Goal: Task Accomplishment & Management: Manage account settings

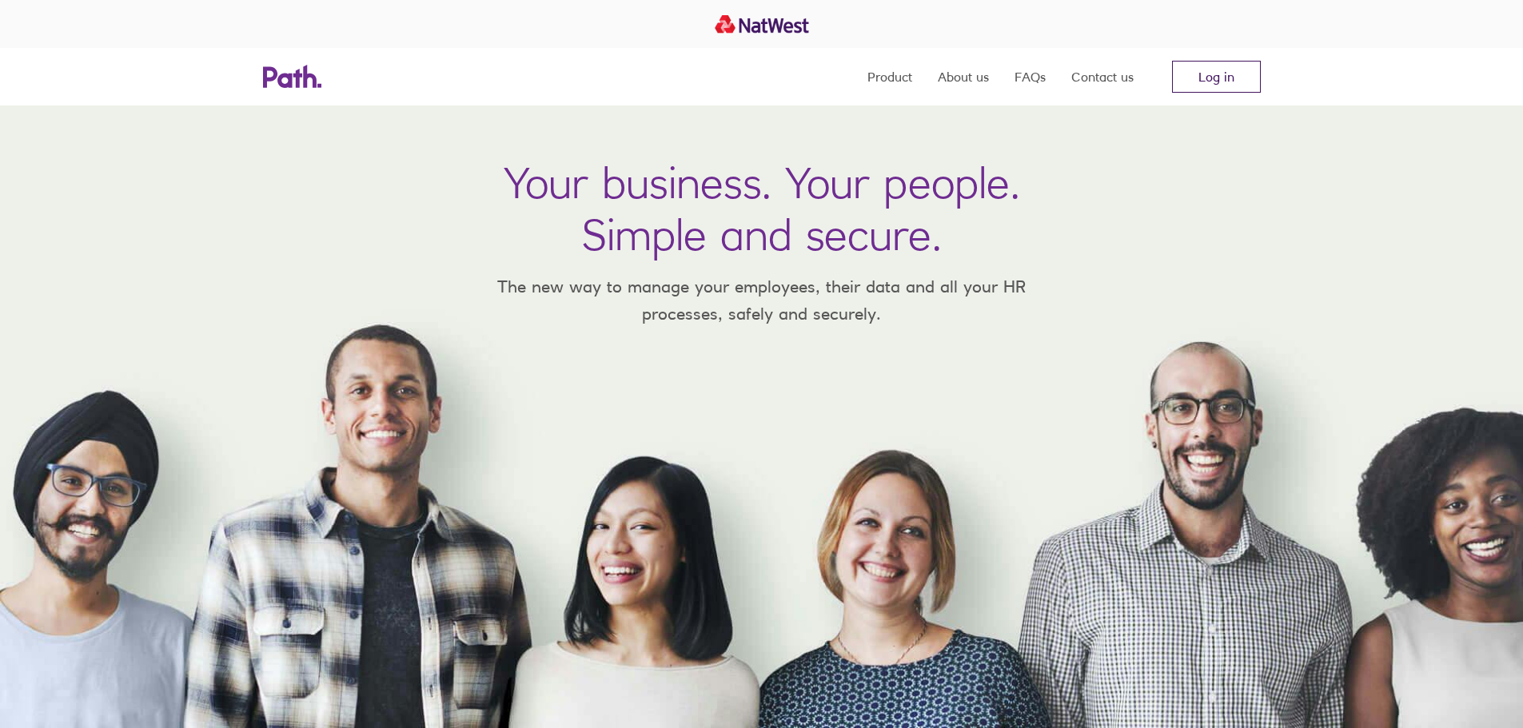
click at [1221, 79] on link "Log in" at bounding box center [1216, 77] width 89 height 32
click at [1230, 72] on link "Log in" at bounding box center [1216, 77] width 89 height 32
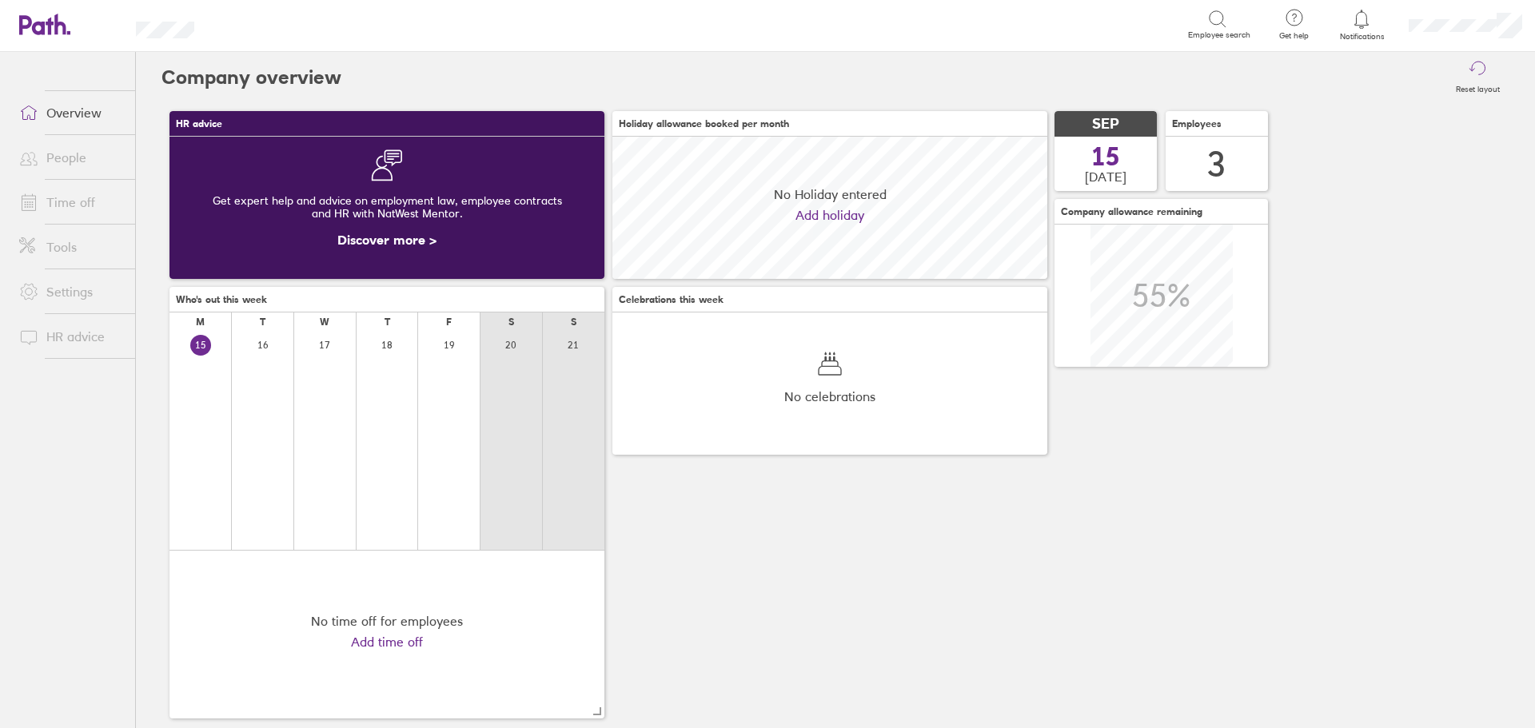
scroll to position [142, 435]
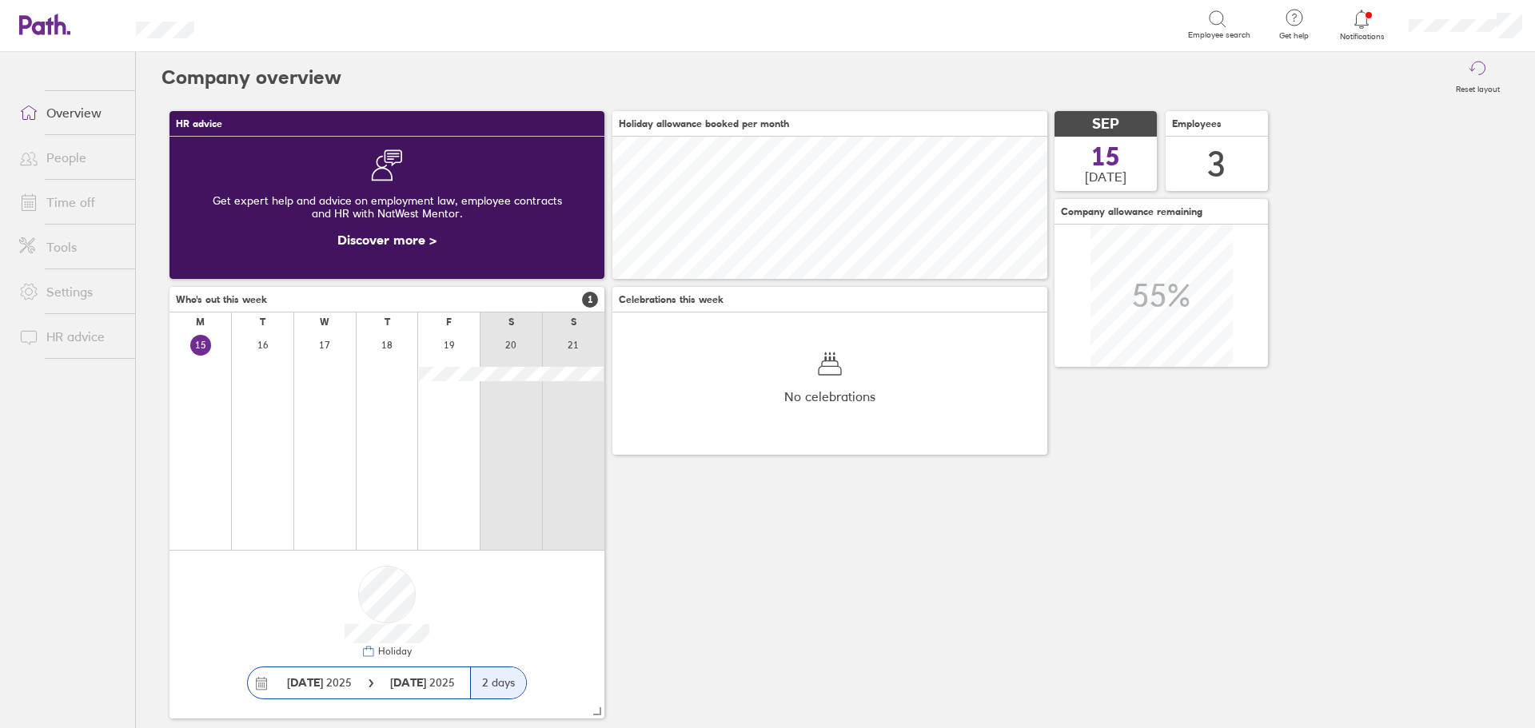
click at [69, 204] on link "Time off" at bounding box center [70, 202] width 129 height 32
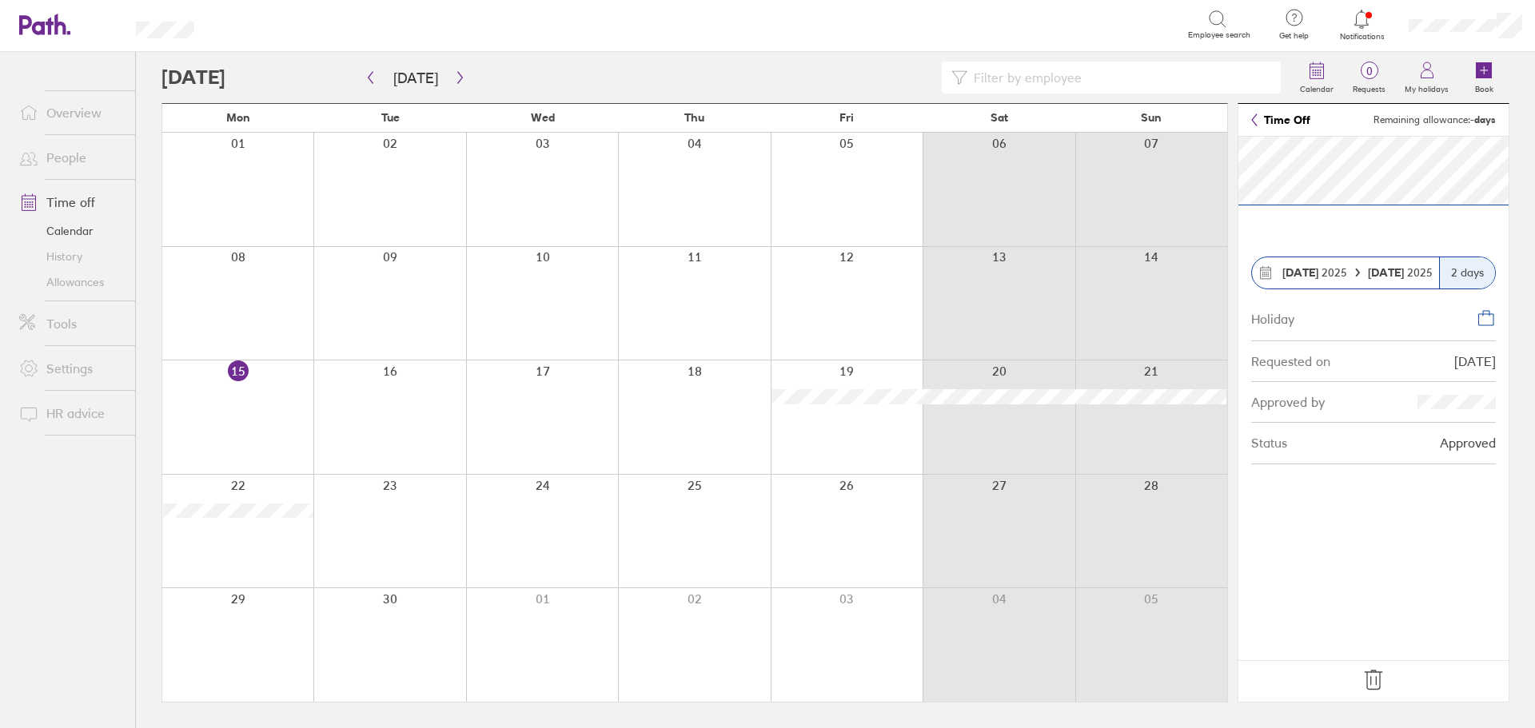
click at [1375, 682] on icon at bounding box center [1374, 681] width 26 height 26
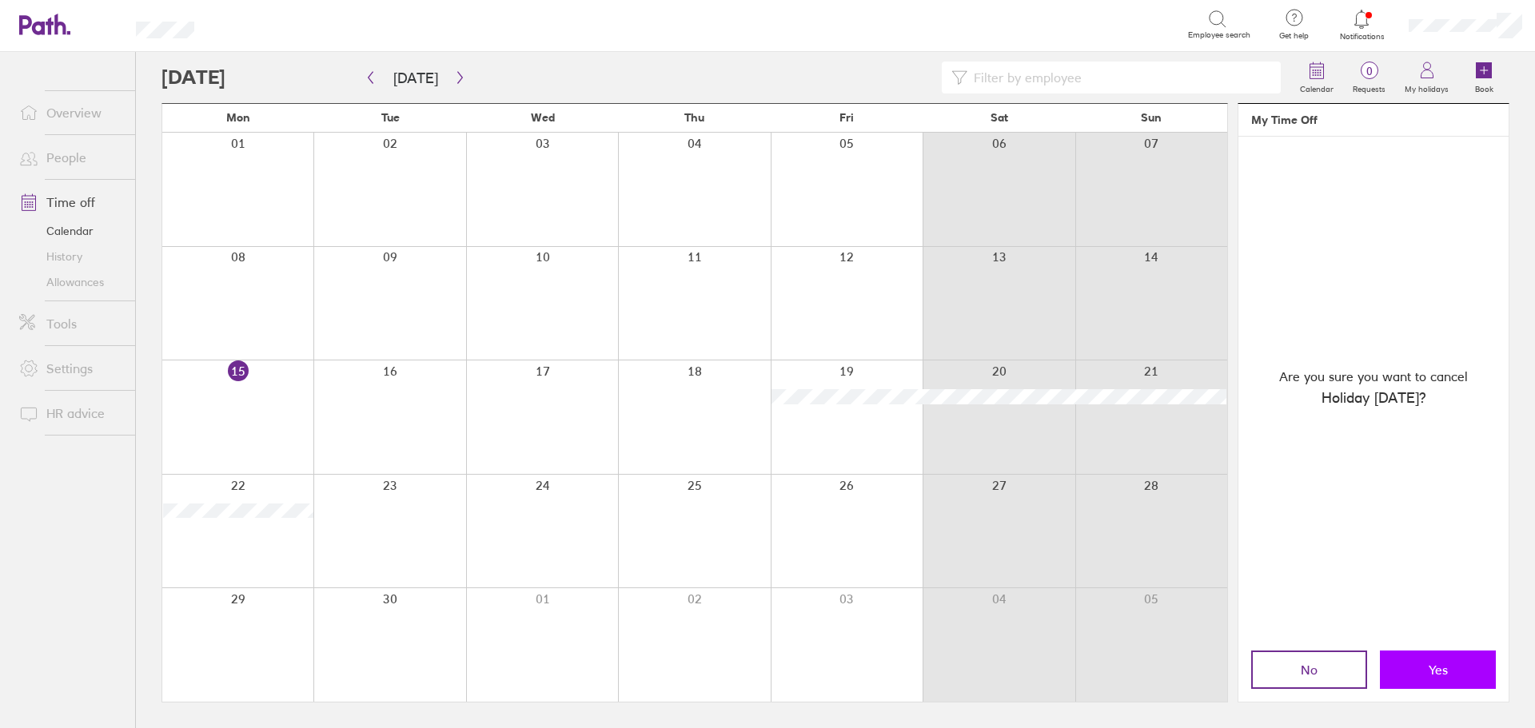
click at [1436, 670] on span "Yes" at bounding box center [1438, 670] width 19 height 14
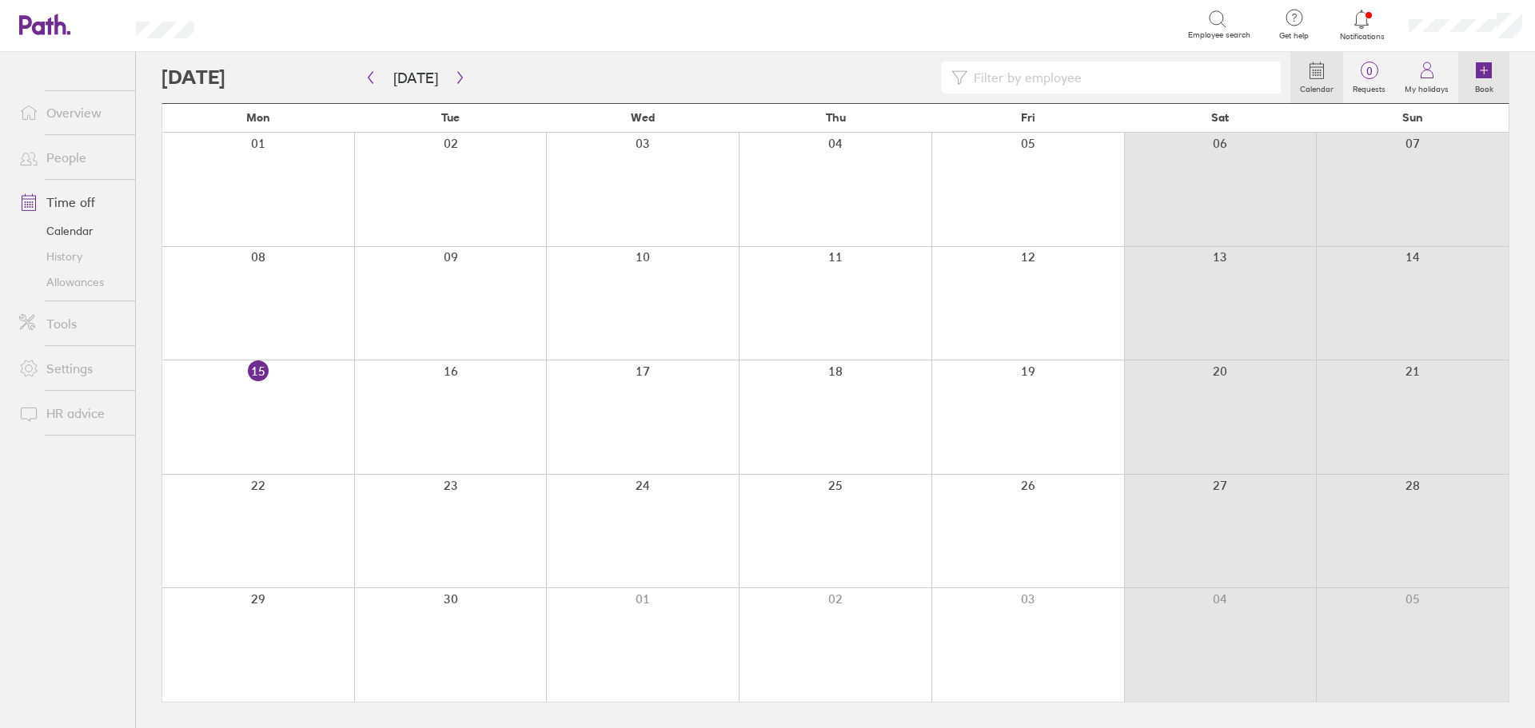
click at [1486, 77] on icon at bounding box center [1484, 70] width 16 height 16
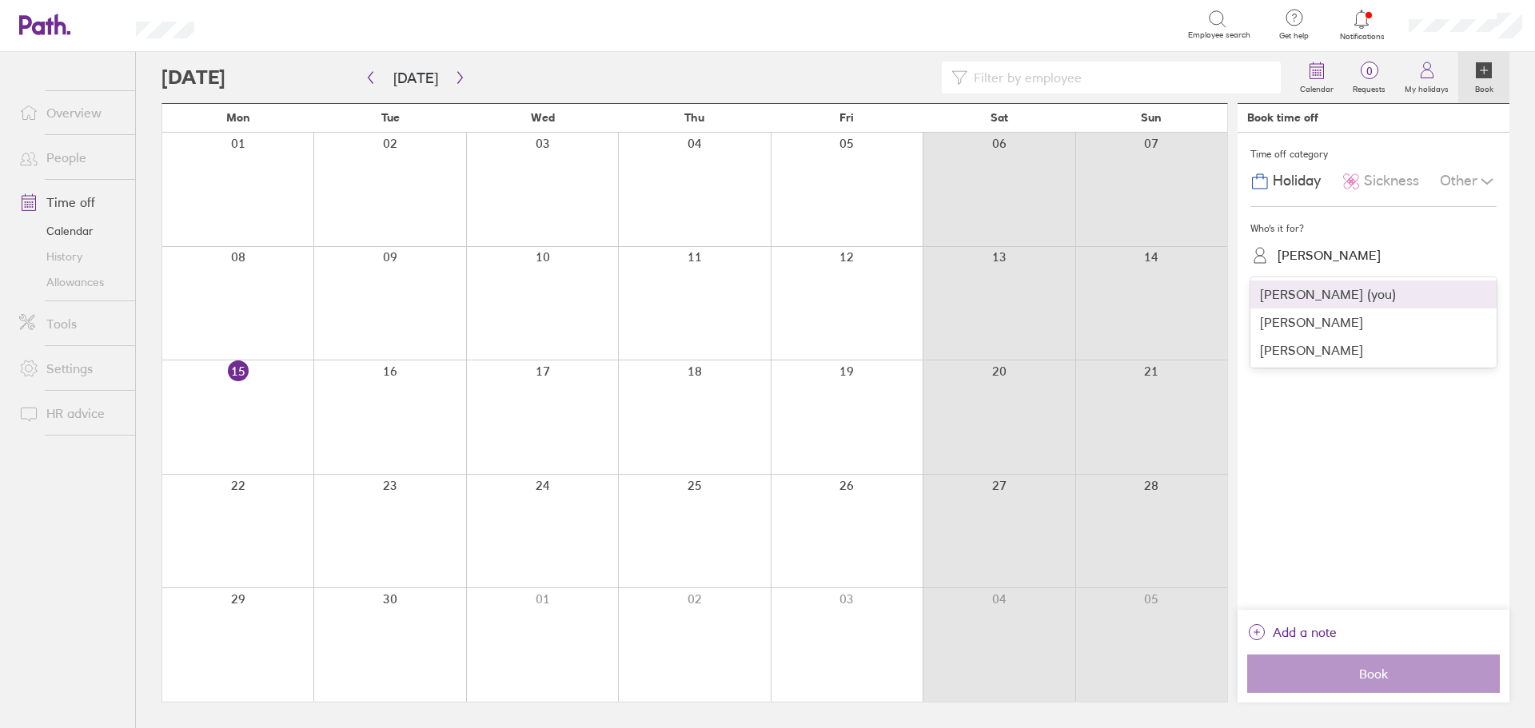
click at [1358, 252] on div "[PERSON_NAME]" at bounding box center [1383, 255] width 227 height 25
click at [1309, 321] on div "[PERSON_NAME]" at bounding box center [1373, 323] width 246 height 28
click at [1407, 325] on label "More than a day" at bounding box center [1426, 327] width 99 height 21
click at [0, 0] on input "More than a day" at bounding box center [0, 0] width 0 height 0
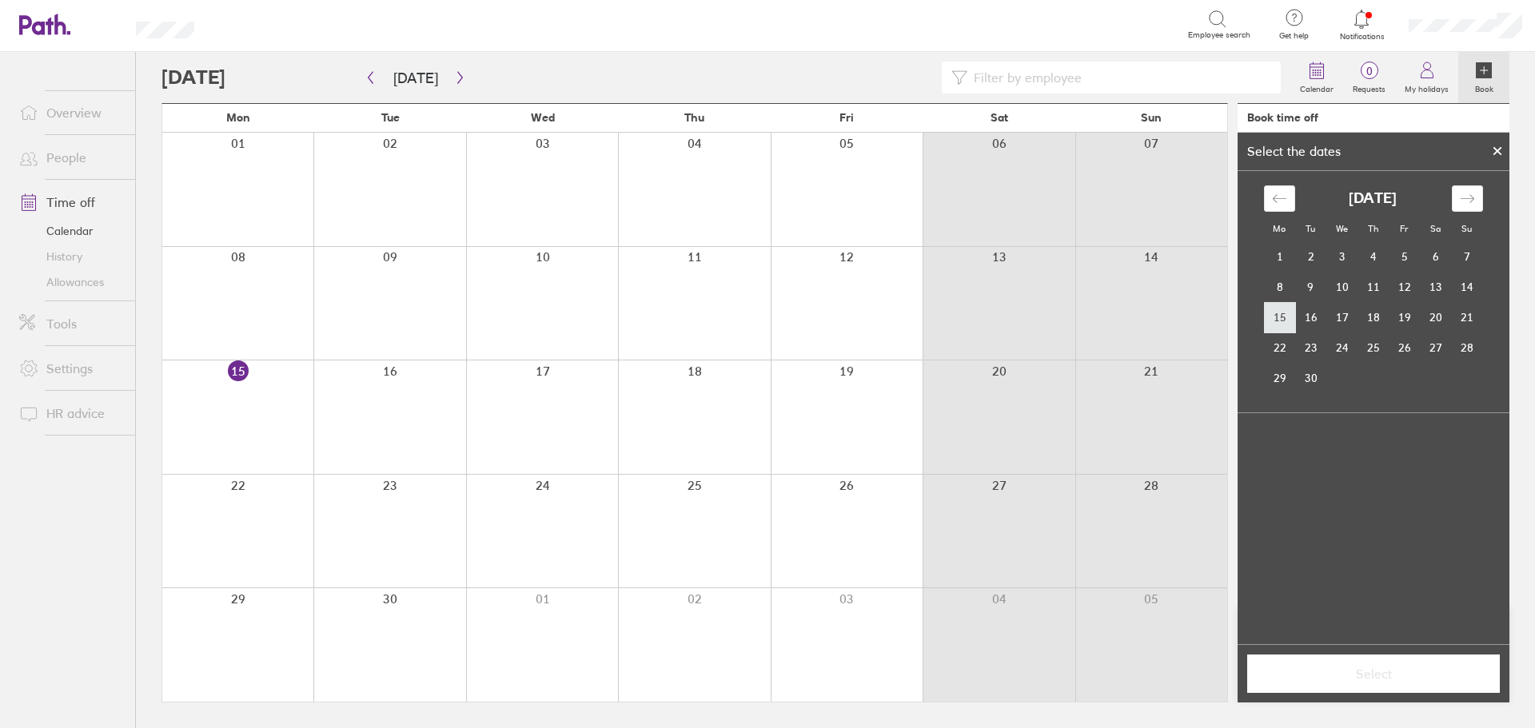
click at [1278, 315] on td "15" at bounding box center [1279, 317] width 31 height 30
click at [1341, 313] on td "17" at bounding box center [1341, 317] width 31 height 30
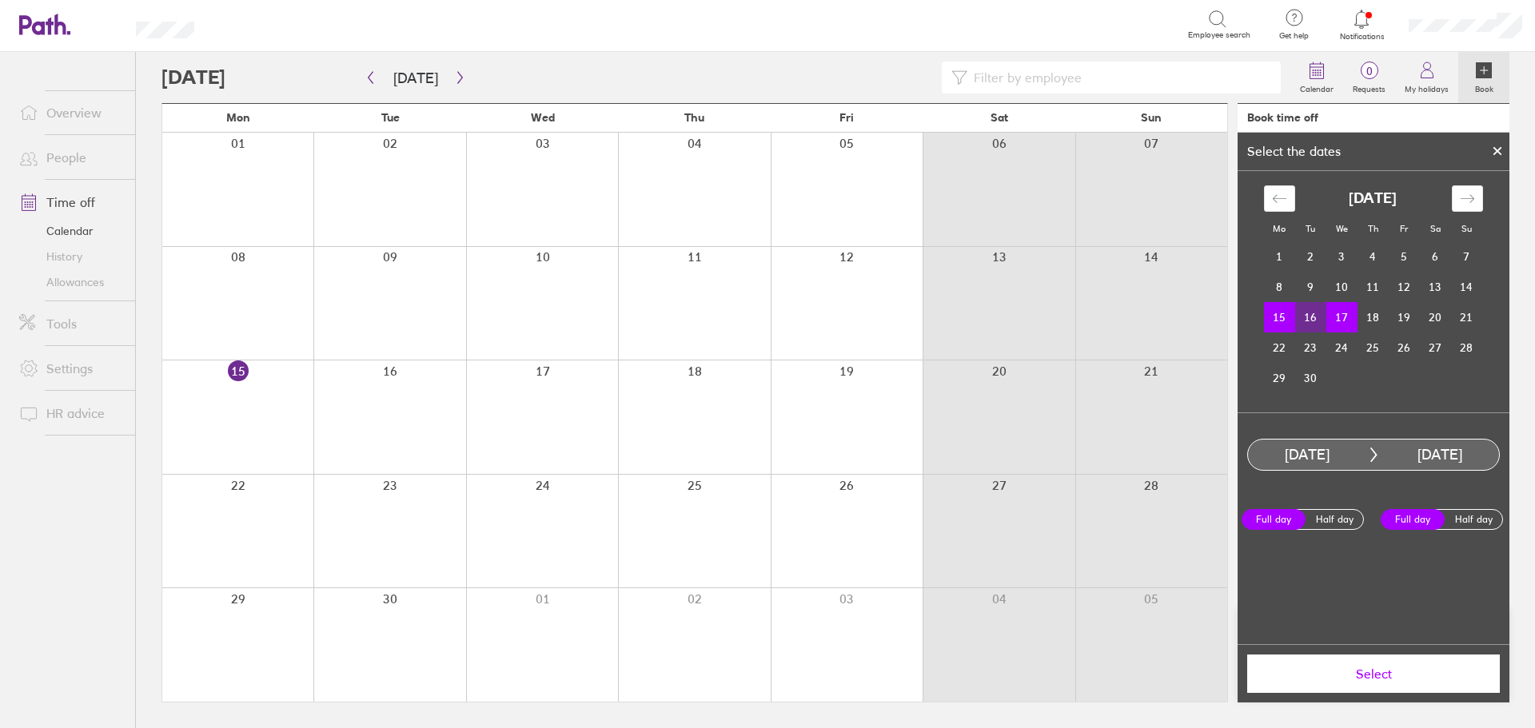
click at [1284, 319] on td "15" at bounding box center [1279, 317] width 31 height 30
click at [1311, 314] on td "16" at bounding box center [1310, 317] width 31 height 30
click at [1340, 314] on td "17" at bounding box center [1341, 317] width 31 height 30
click at [1286, 316] on td "15" at bounding box center [1279, 317] width 31 height 30
click at [1340, 317] on td "17" at bounding box center [1341, 317] width 31 height 30
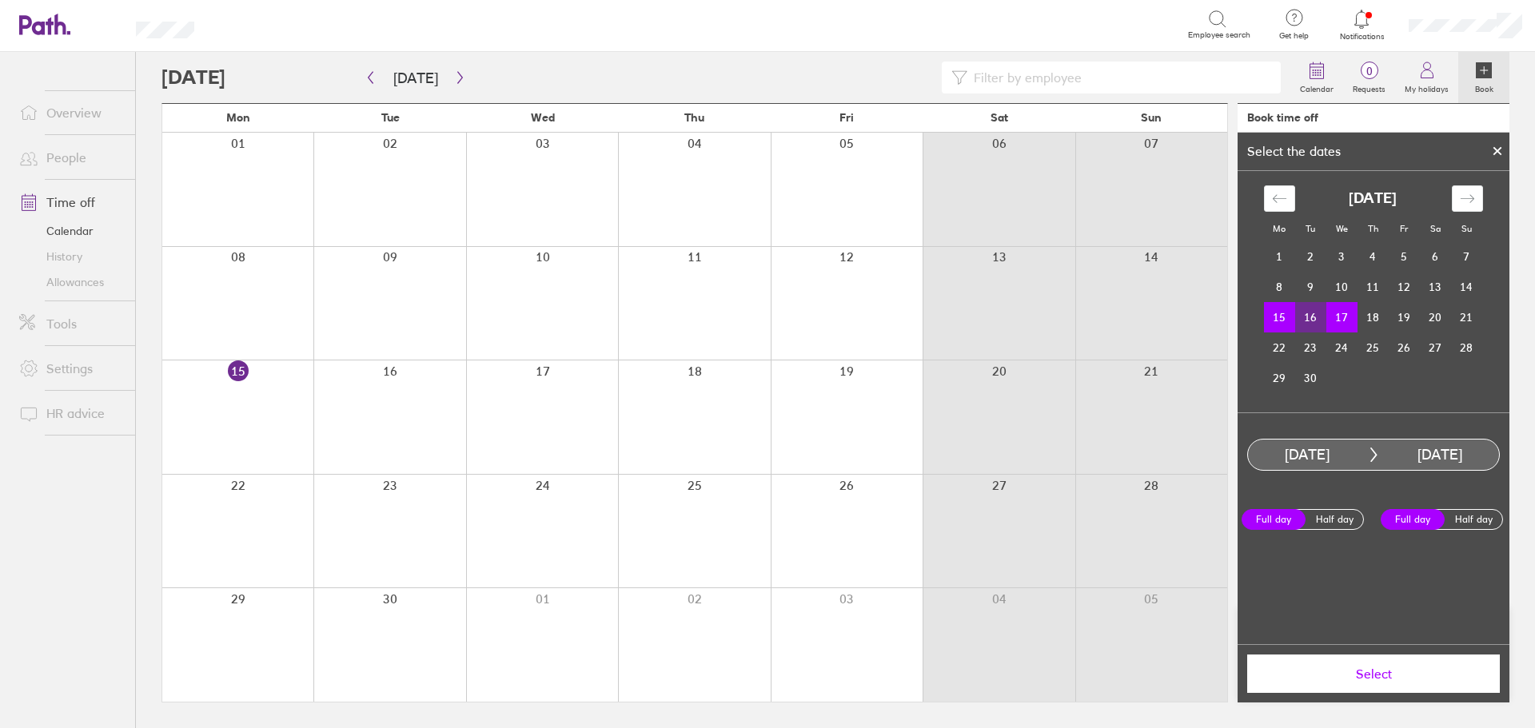
click at [1350, 679] on span "Select" at bounding box center [1373, 674] width 230 height 14
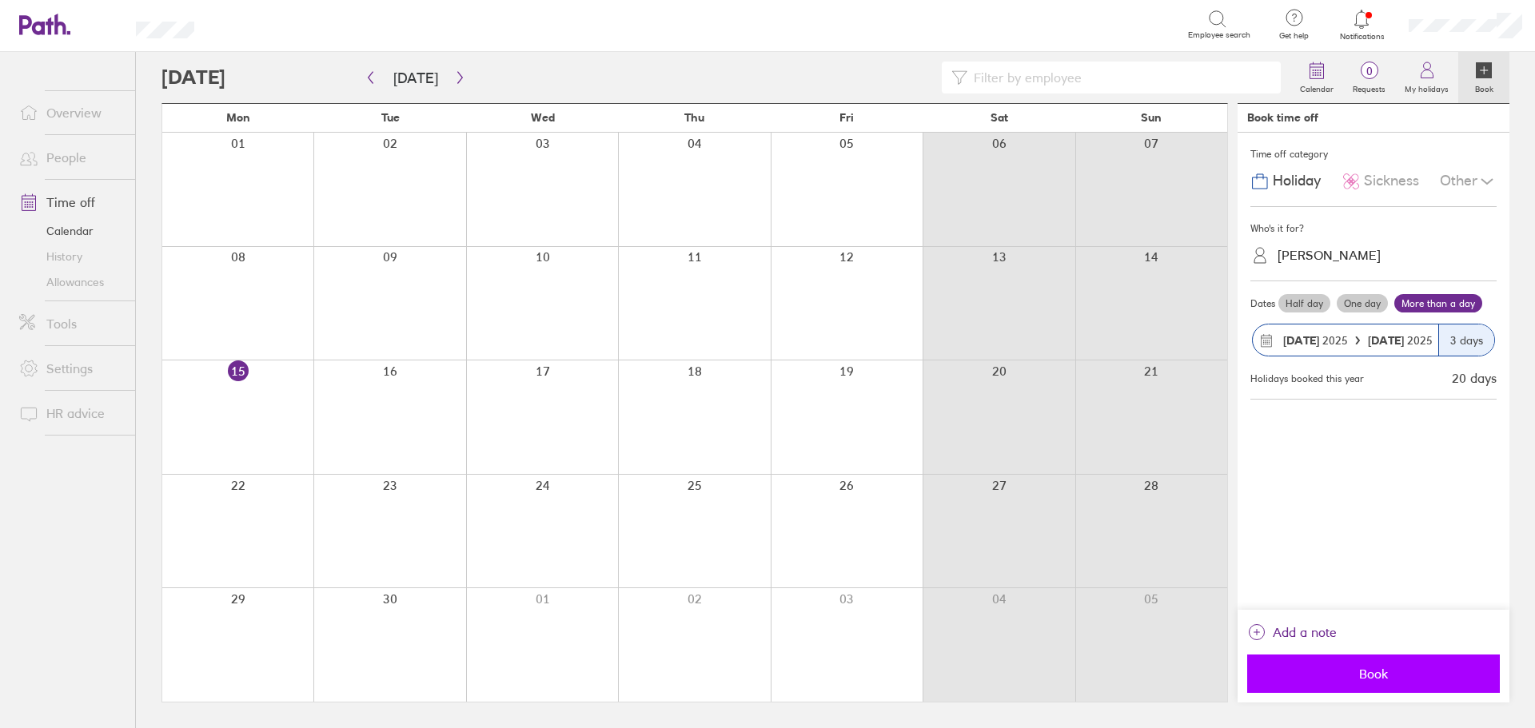
click at [1379, 675] on span "Book" at bounding box center [1373, 674] width 230 height 14
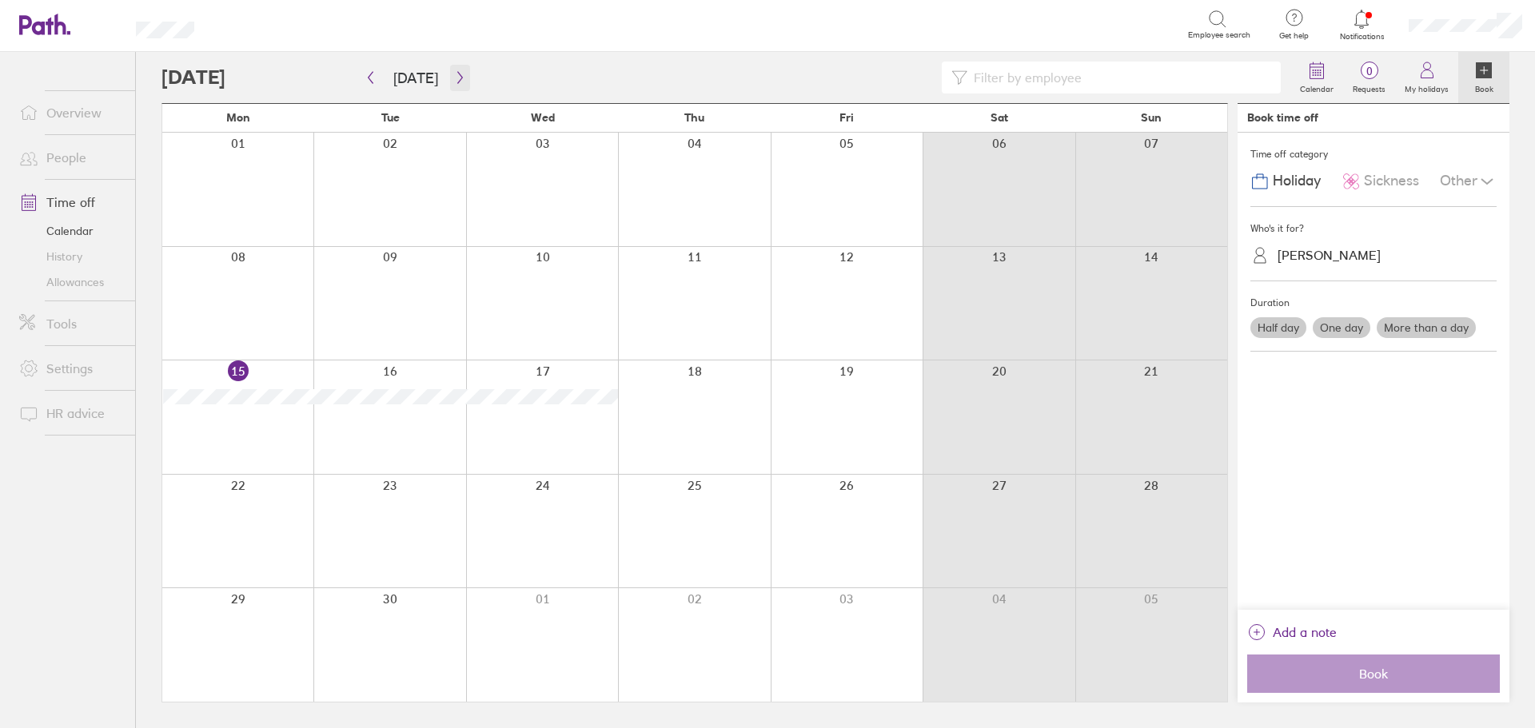
click at [457, 78] on icon "button" at bounding box center [460, 77] width 12 height 13
click at [863, 643] on div at bounding box center [847, 645] width 152 height 114
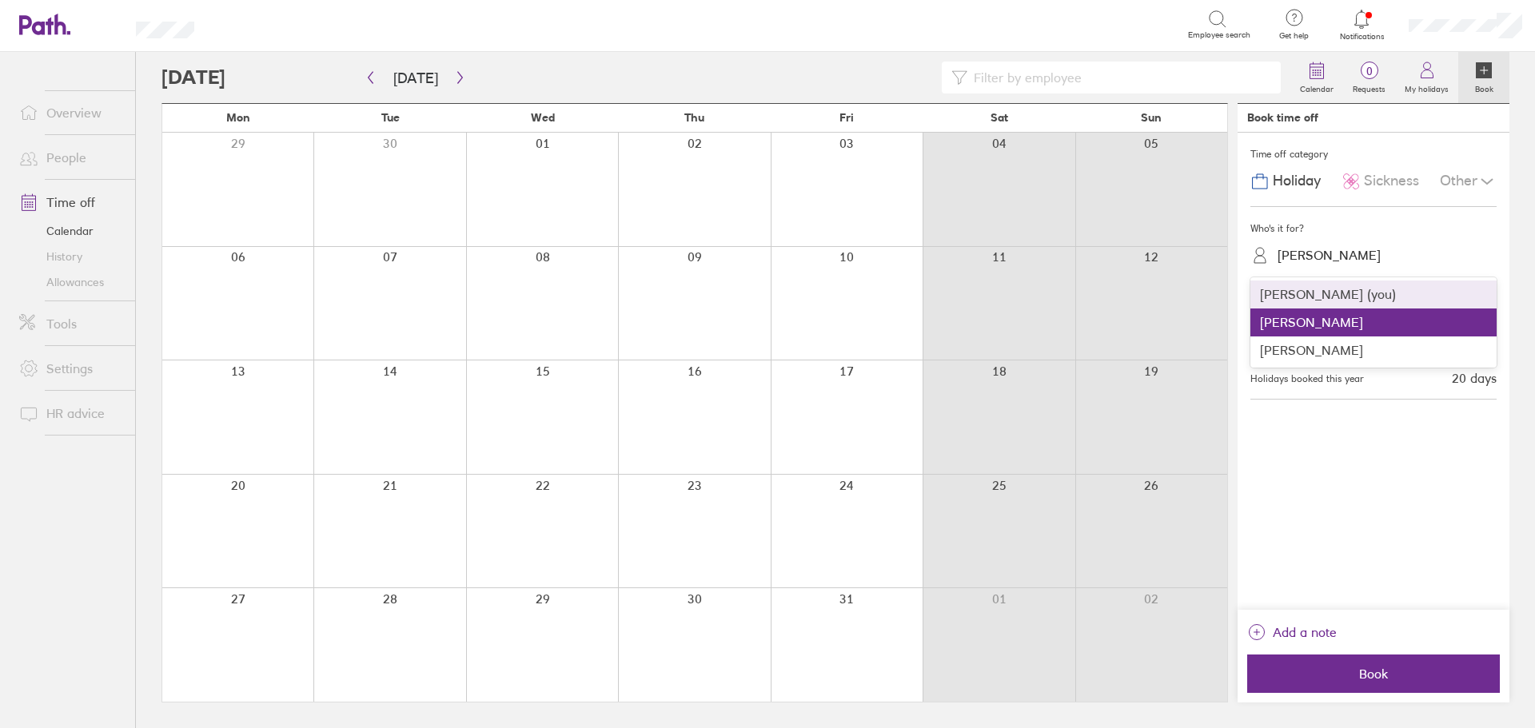
click at [1400, 261] on div "[PERSON_NAME]" at bounding box center [1383, 255] width 227 height 25
click at [1299, 350] on div "[PERSON_NAME]" at bounding box center [1373, 351] width 246 height 28
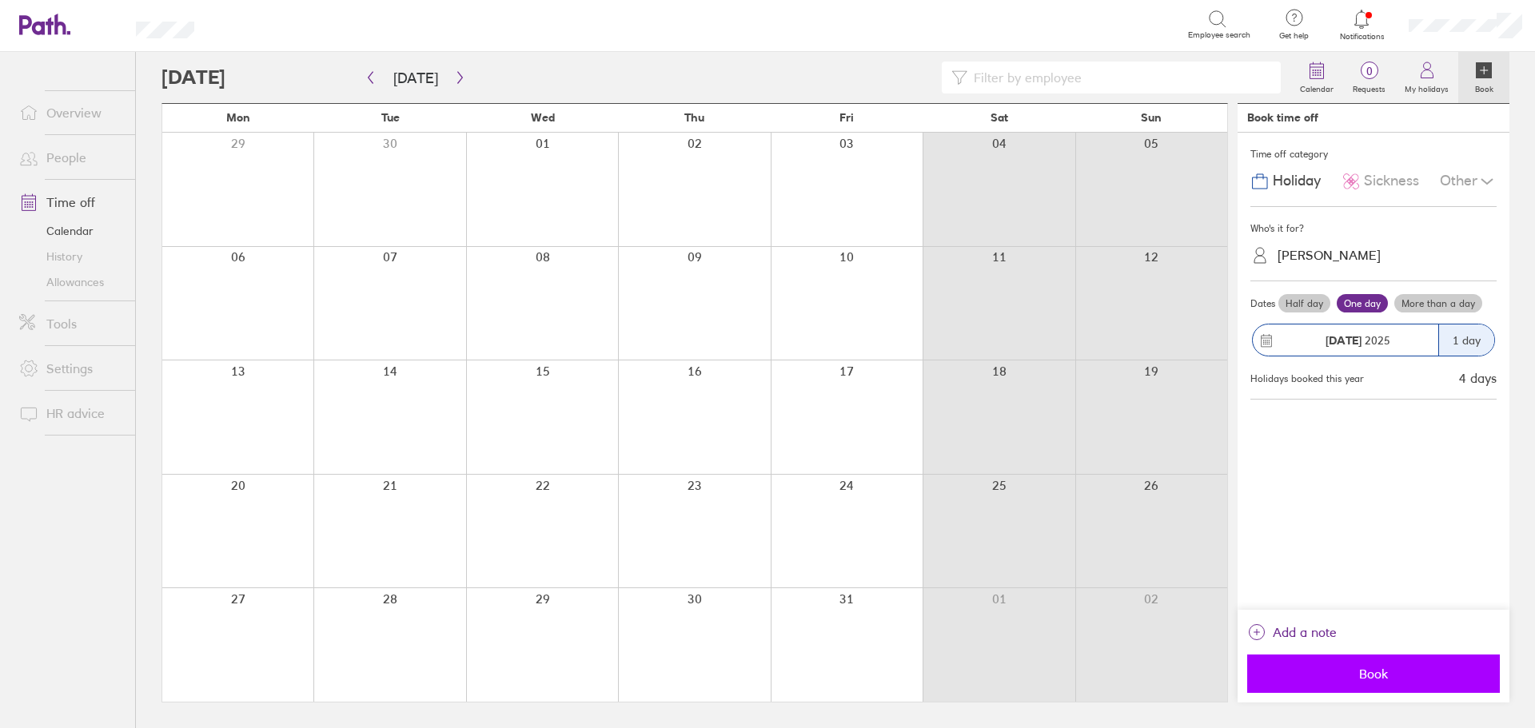
click at [1378, 675] on span "Book" at bounding box center [1373, 674] width 230 height 14
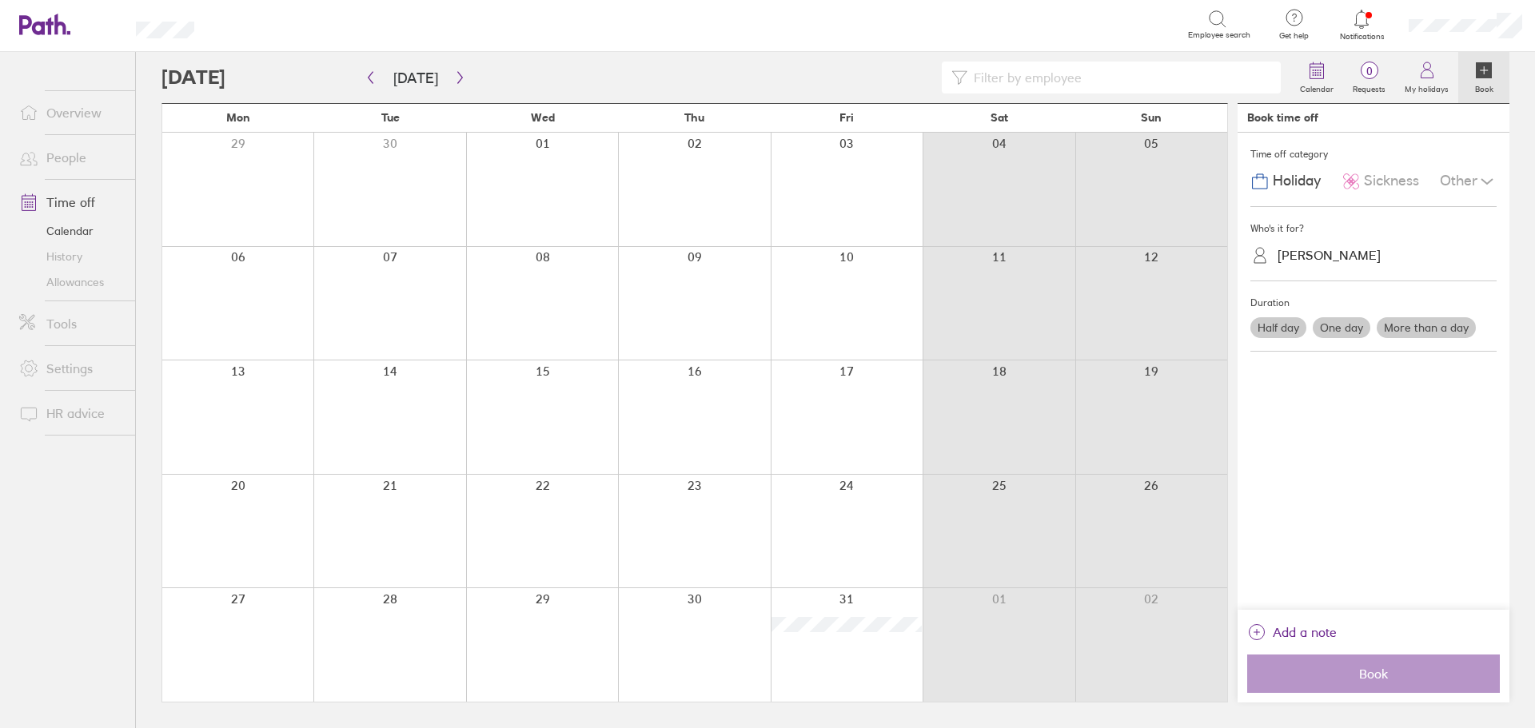
click at [879, 650] on div at bounding box center [847, 645] width 152 height 114
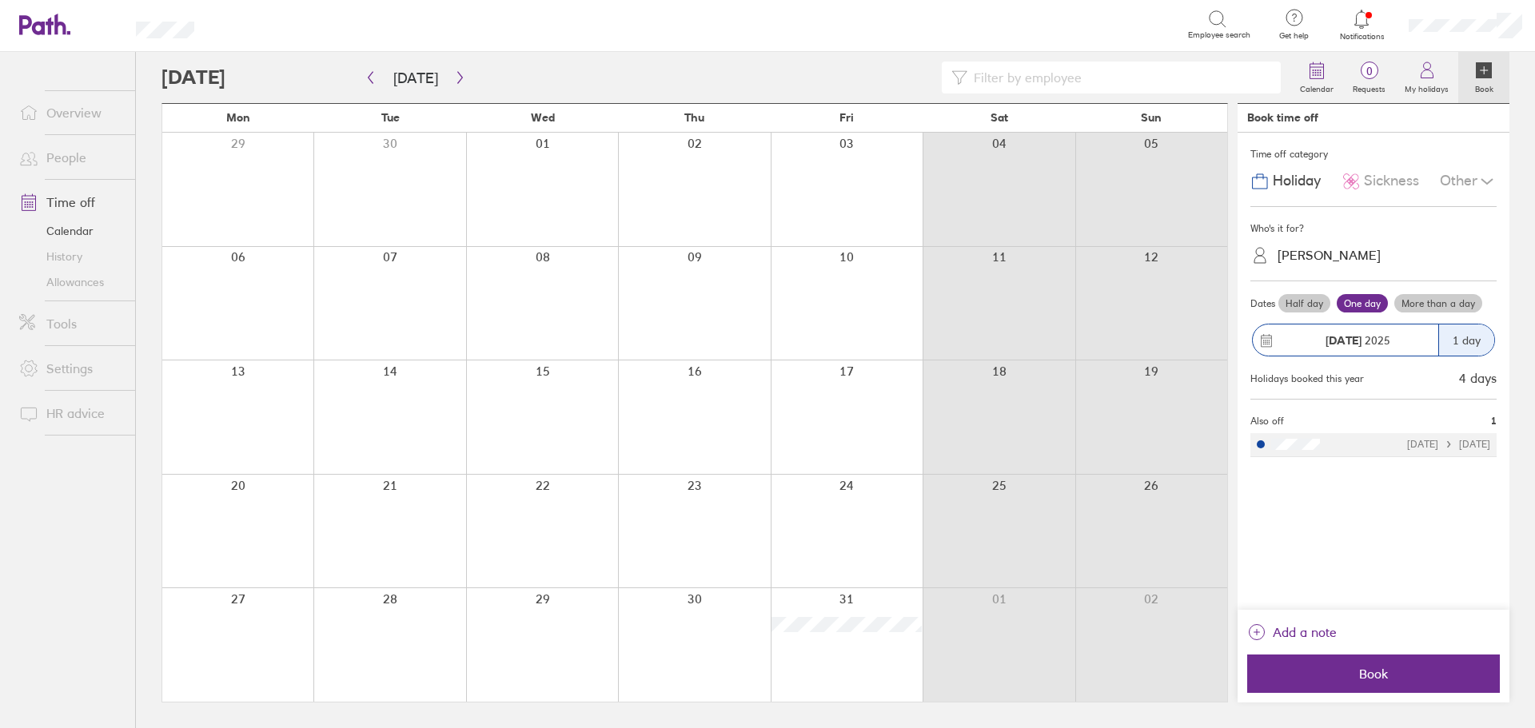
click at [1390, 254] on div "[PERSON_NAME]" at bounding box center [1383, 255] width 227 height 25
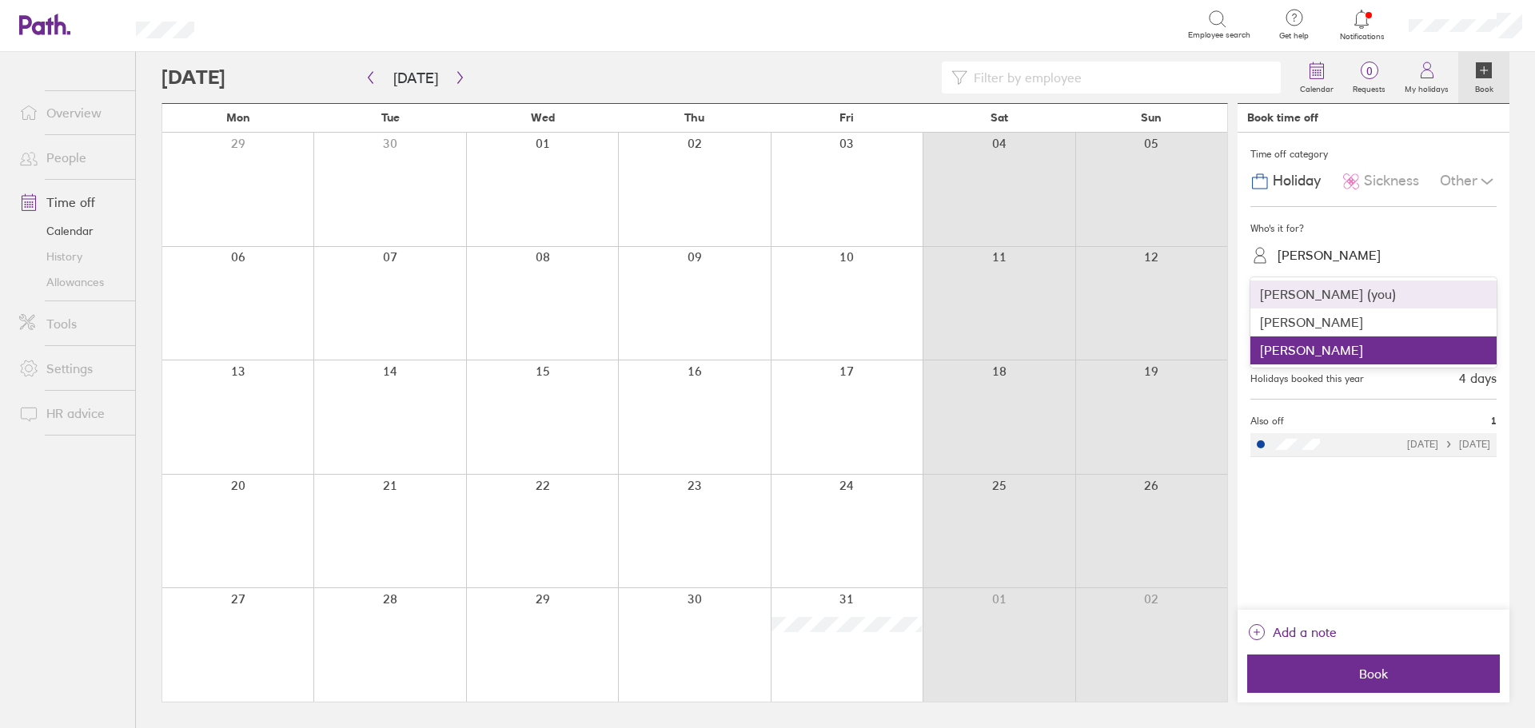
click at [1342, 293] on div "[PERSON_NAME] (you)" at bounding box center [1373, 295] width 246 height 28
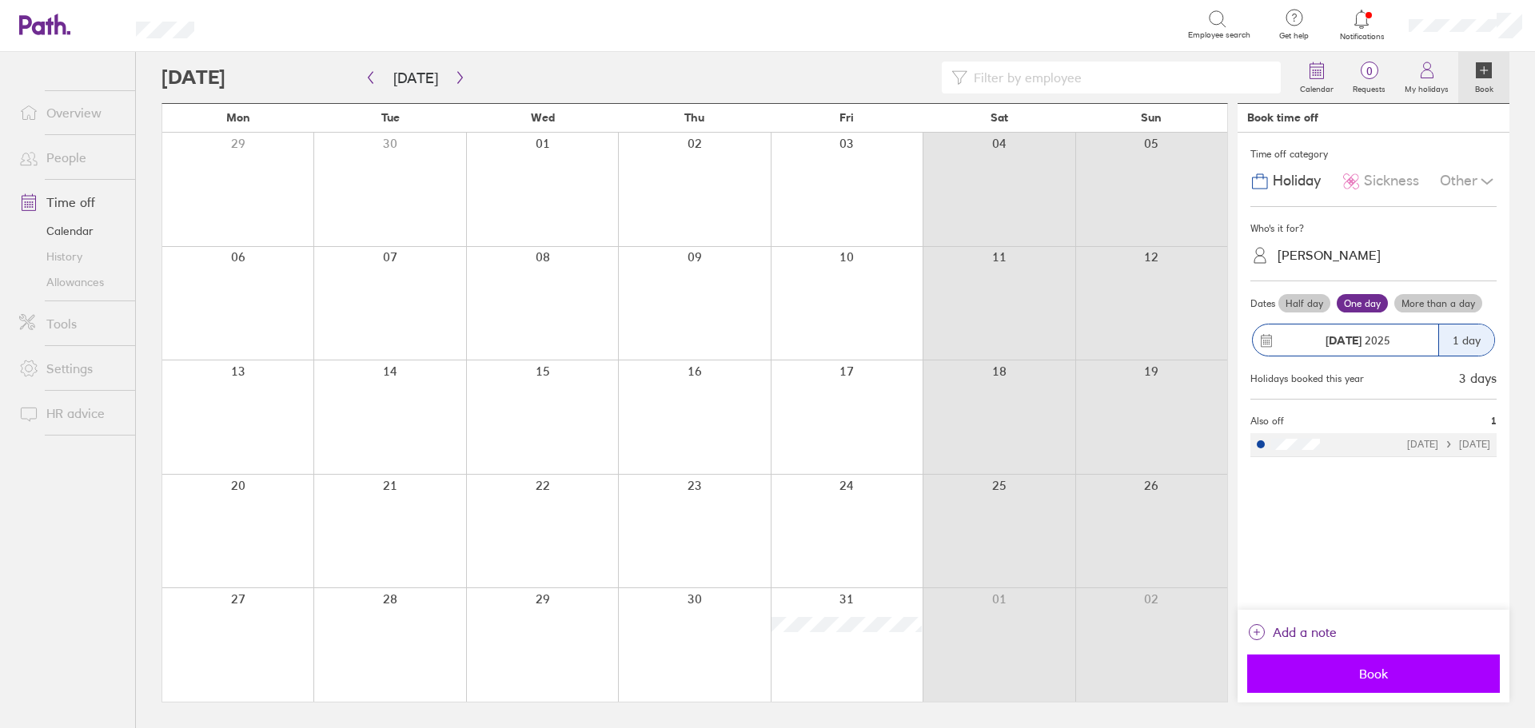
click at [1366, 670] on span "Book" at bounding box center [1373, 674] width 230 height 14
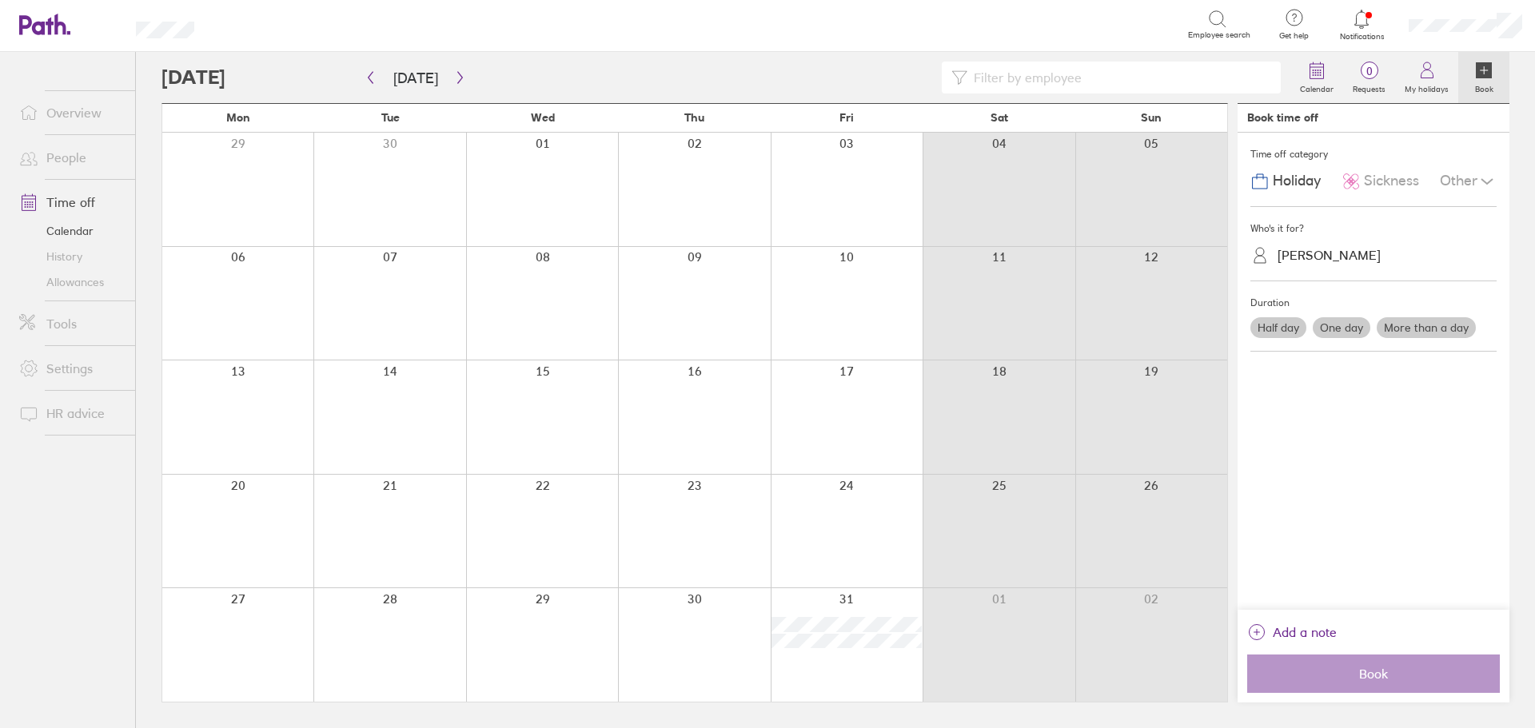
click at [54, 197] on link "Time off" at bounding box center [70, 202] width 129 height 32
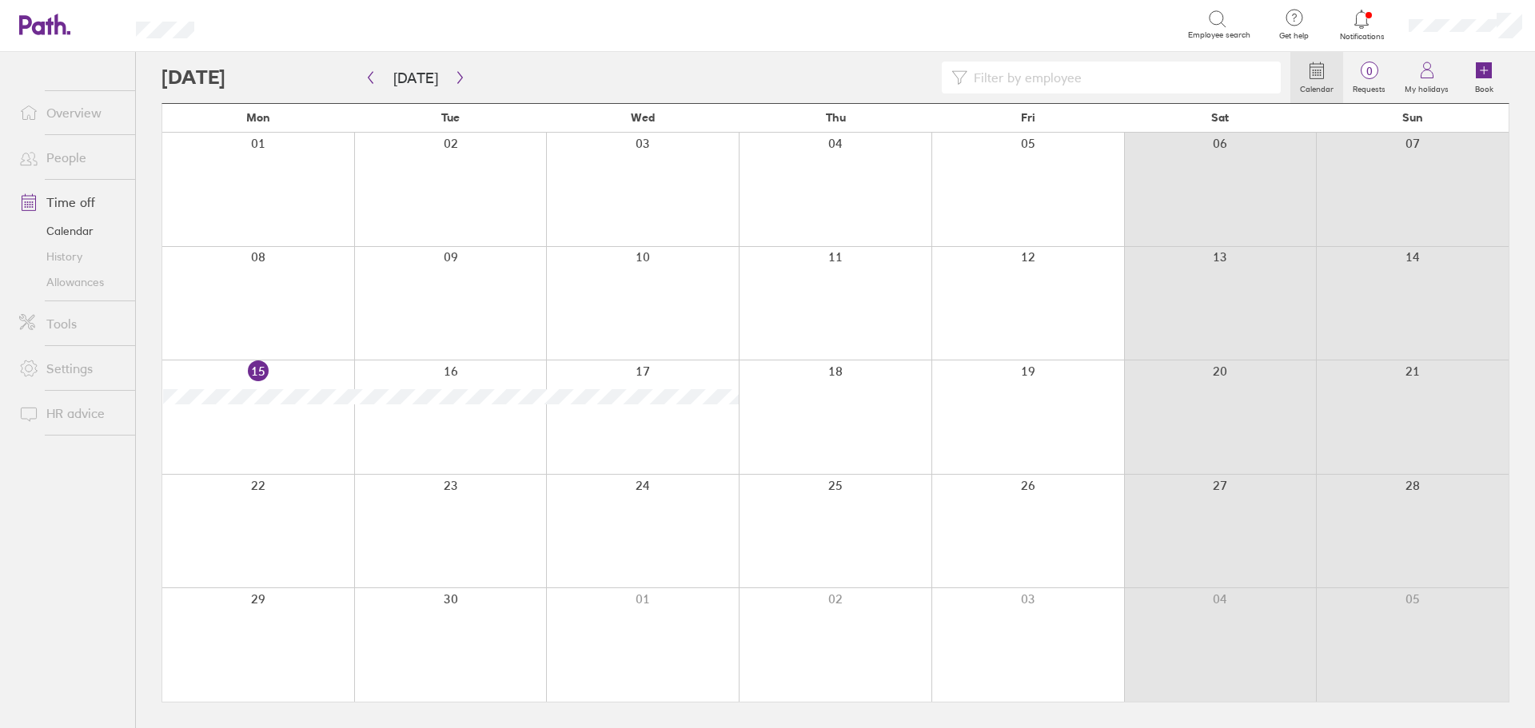
click at [68, 232] on link "Calendar" at bounding box center [70, 231] width 129 height 26
click at [63, 282] on link "Allowances" at bounding box center [70, 282] width 129 height 26
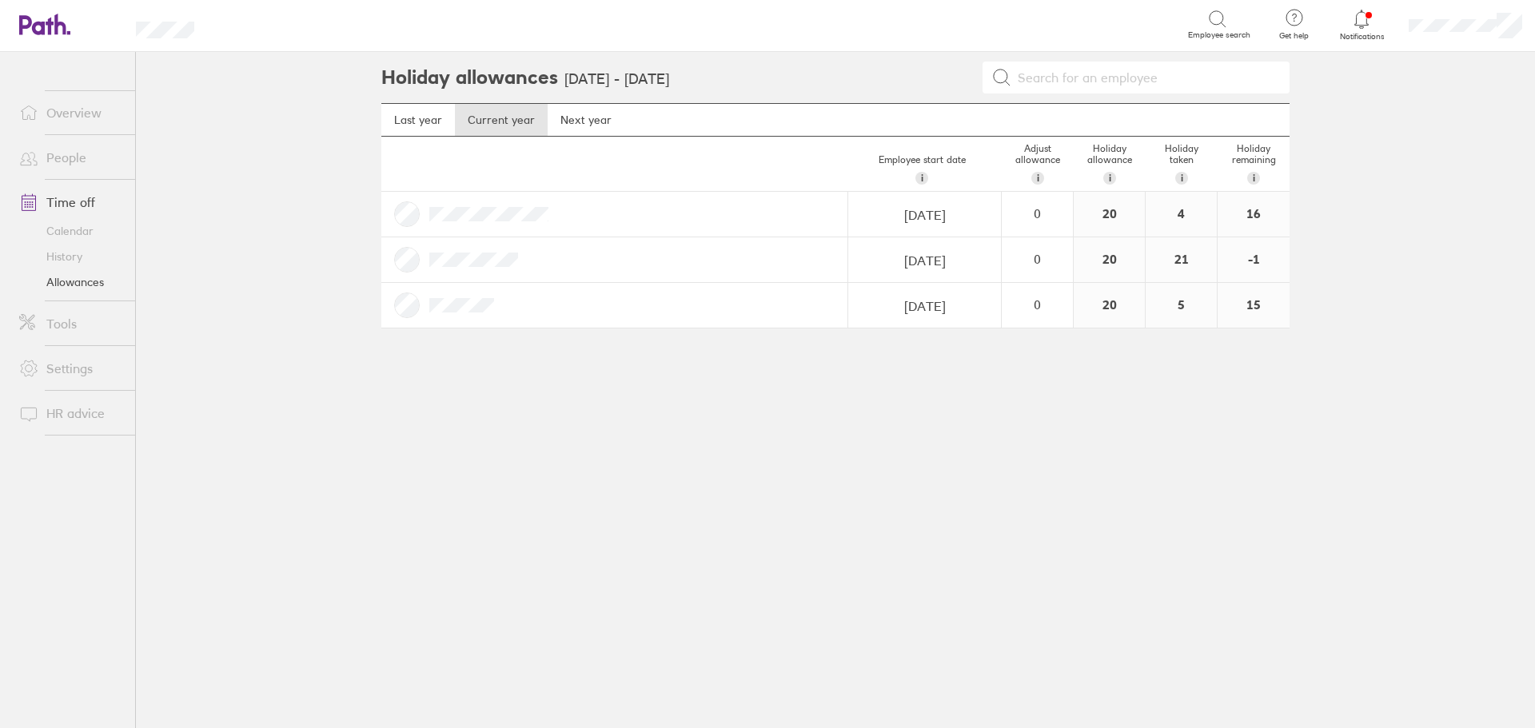
click at [74, 114] on link "Overview" at bounding box center [70, 113] width 129 height 32
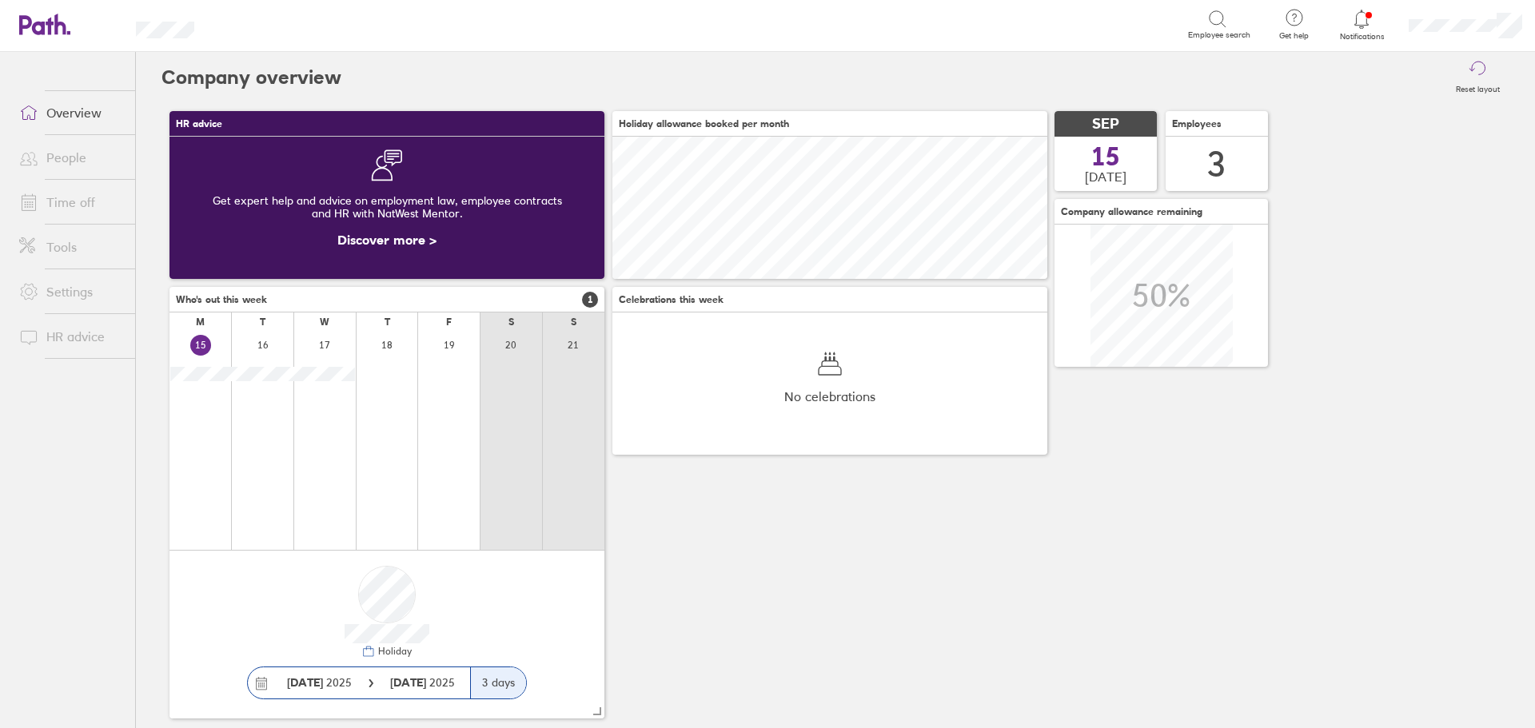
scroll to position [24, 0]
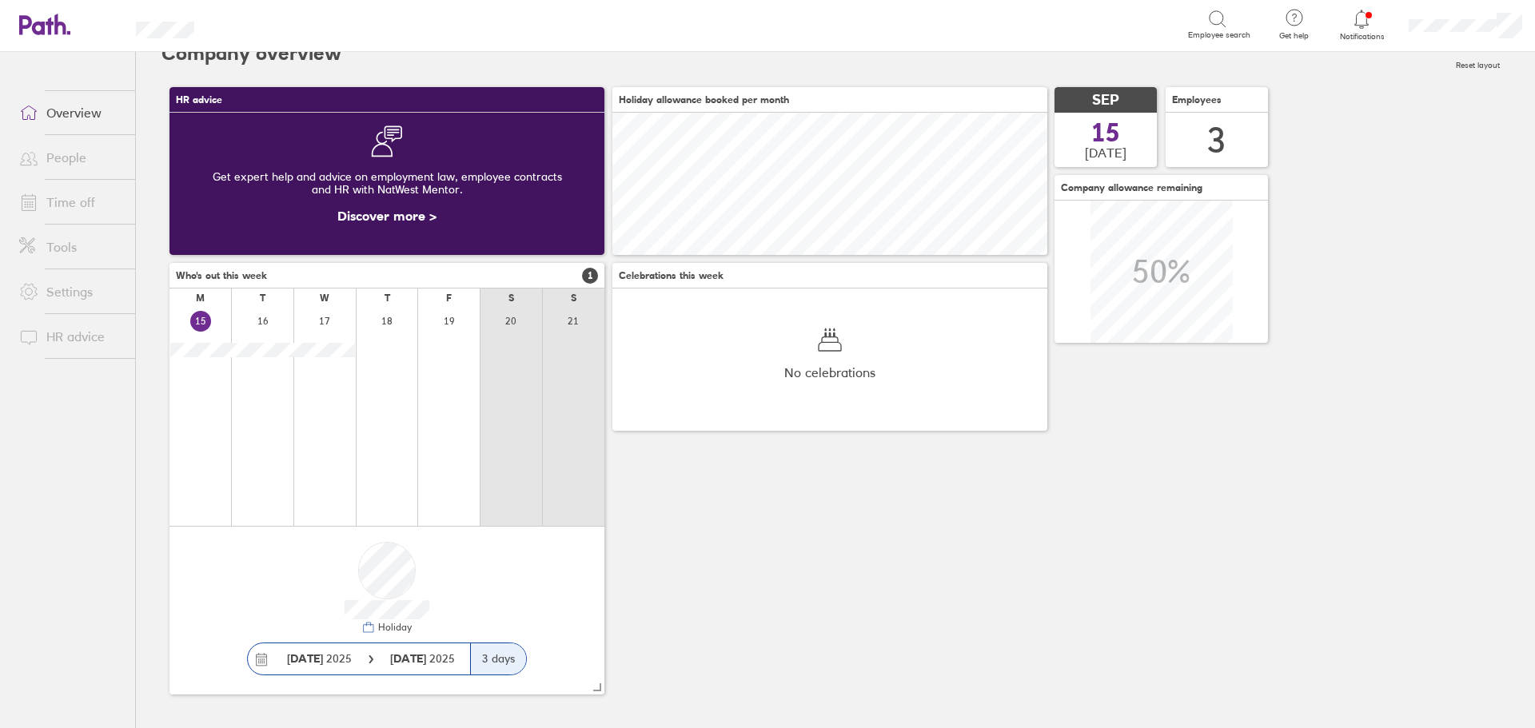
click at [62, 157] on link "People" at bounding box center [70, 158] width 129 height 32
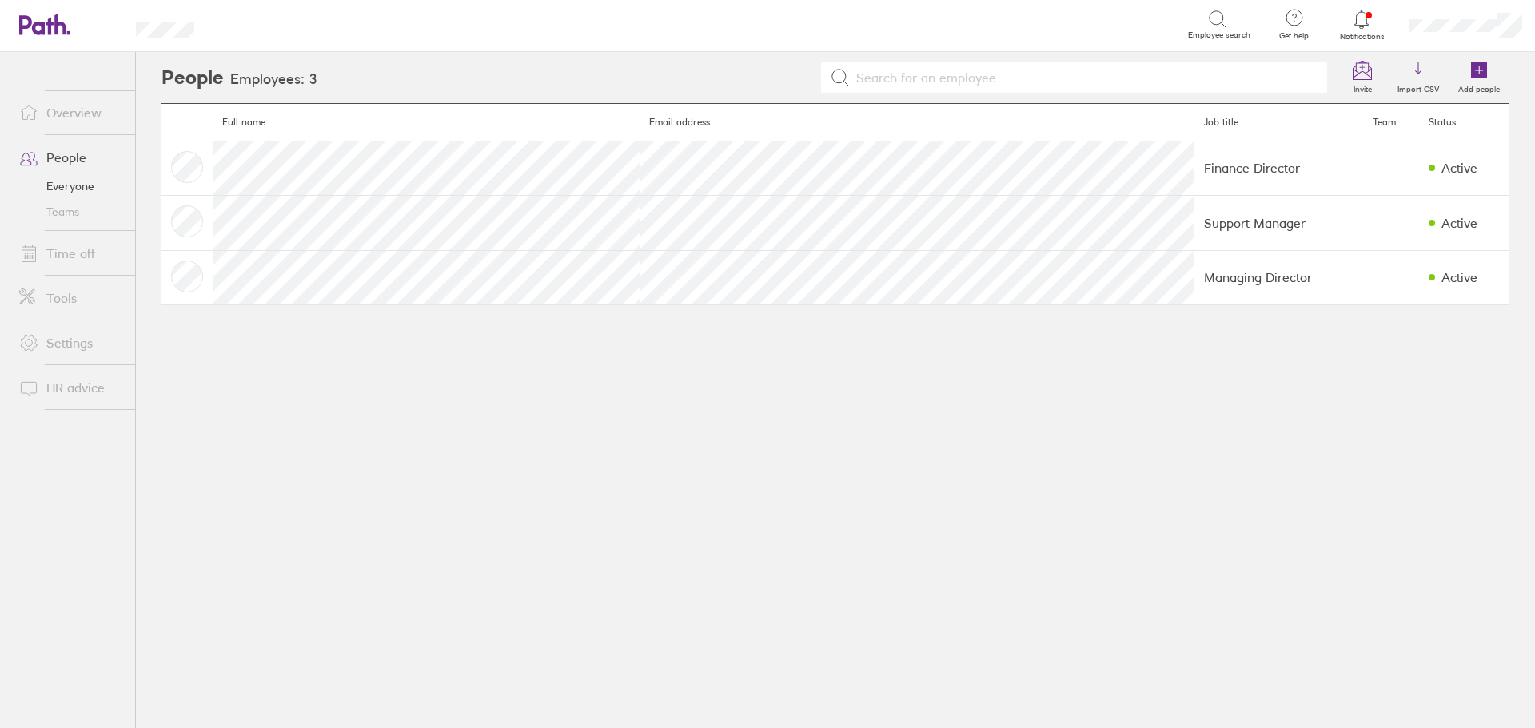
click at [62, 250] on link "Time off" at bounding box center [70, 253] width 129 height 32
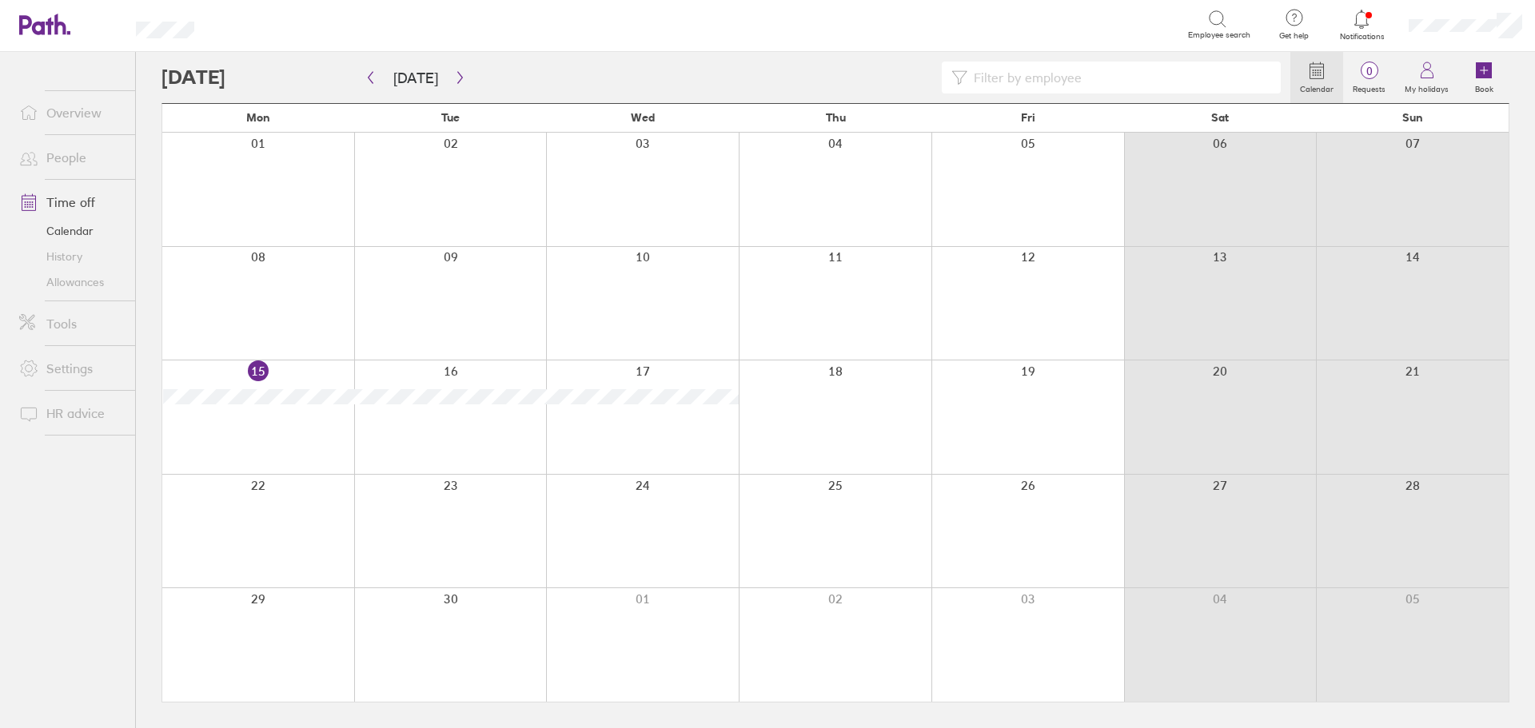
click at [66, 283] on link "Allowances" at bounding box center [70, 282] width 129 height 26
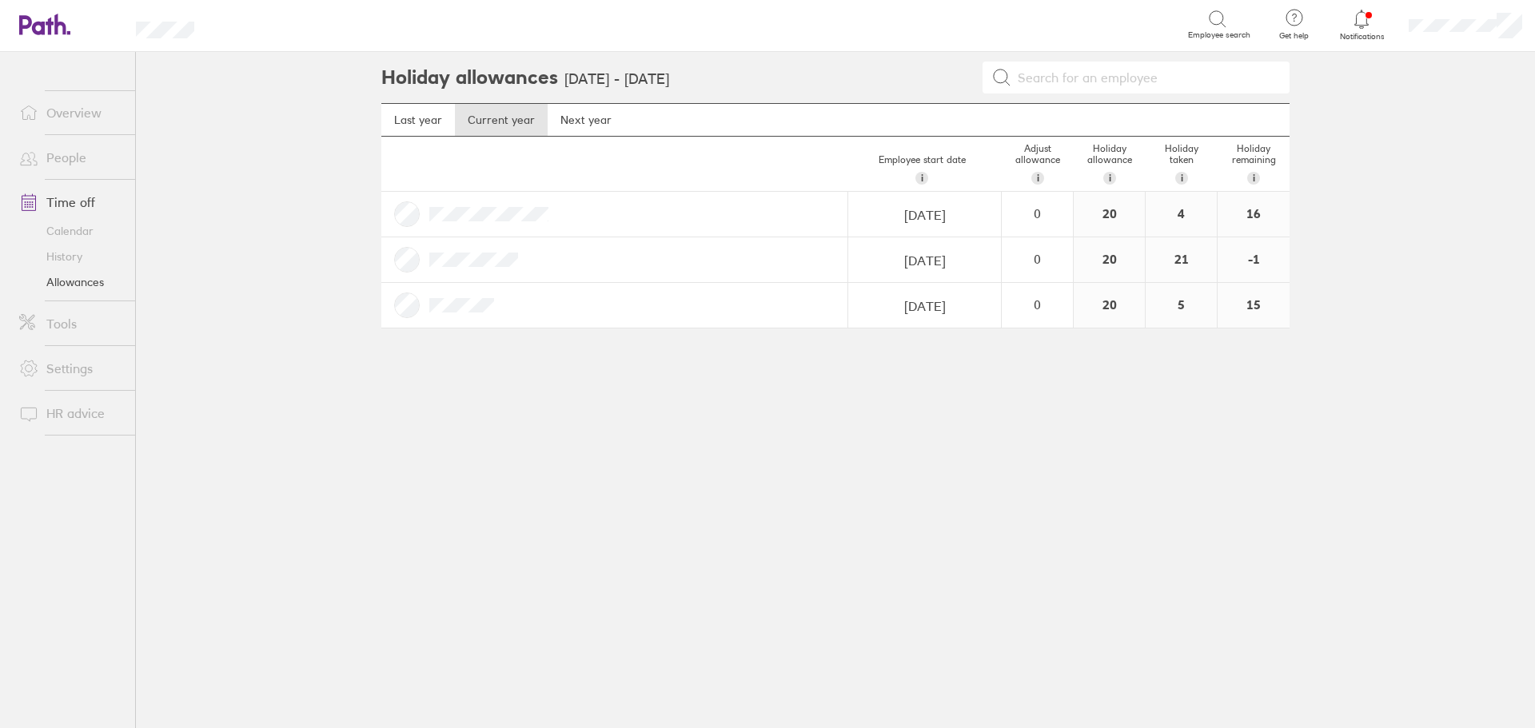
click at [81, 113] on link "Overview" at bounding box center [70, 113] width 129 height 32
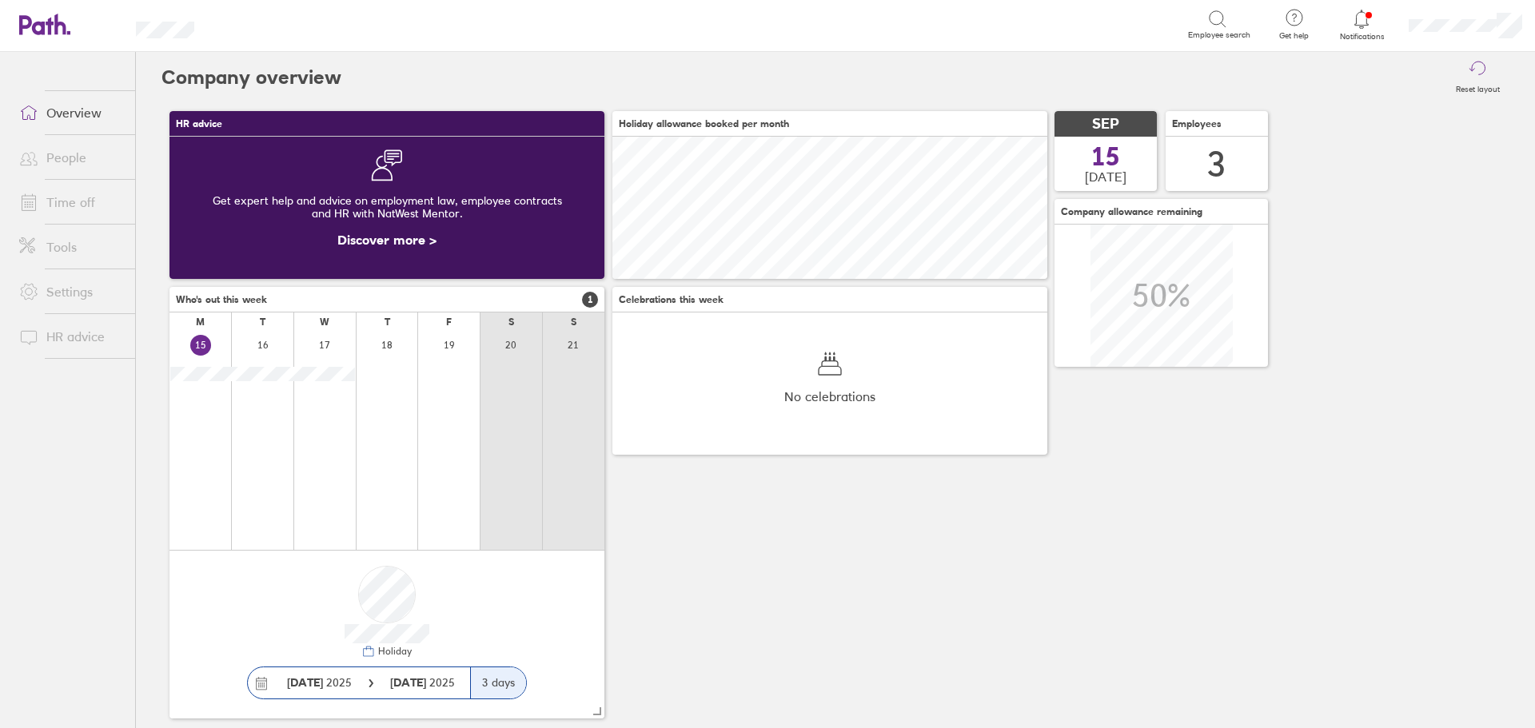
scroll to position [142, 435]
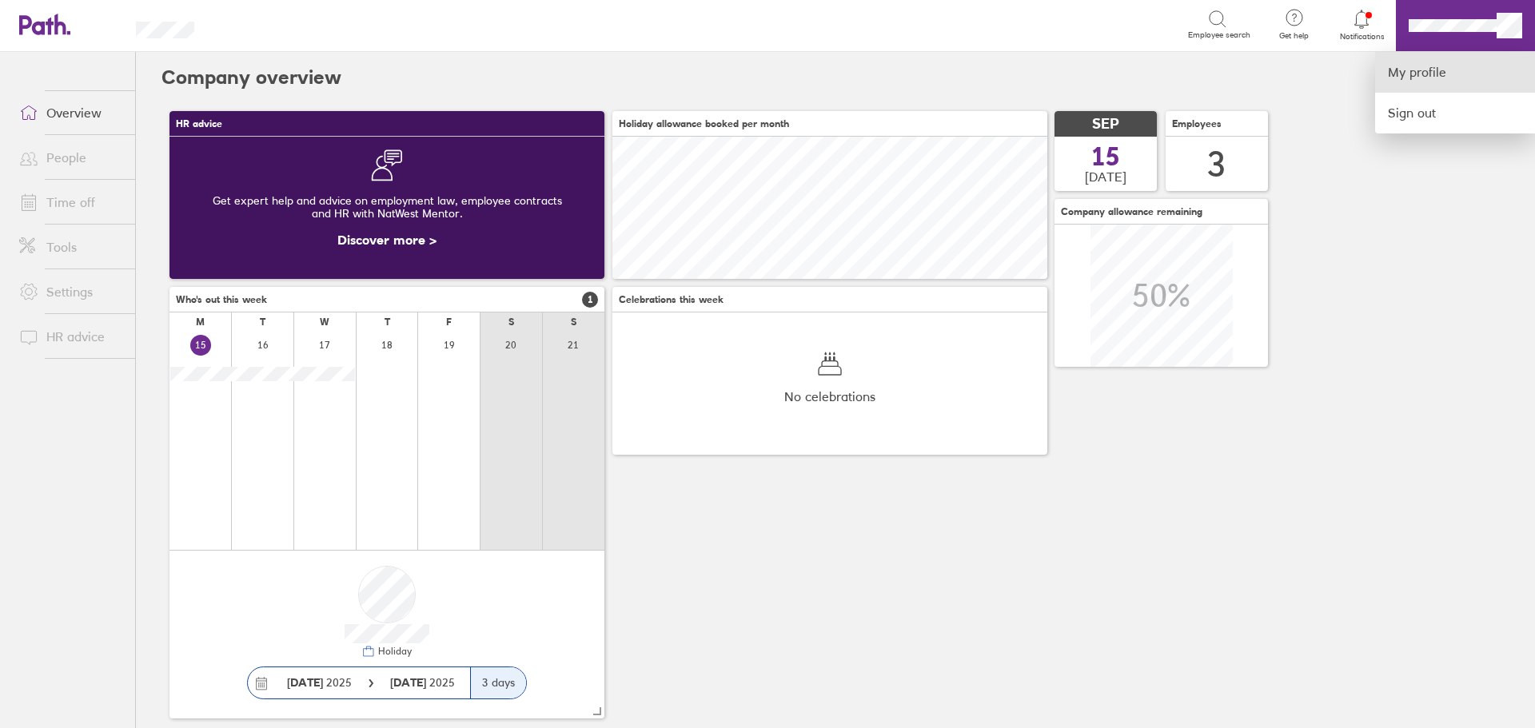
click at [1407, 69] on link "My profile" at bounding box center [1455, 72] width 160 height 41
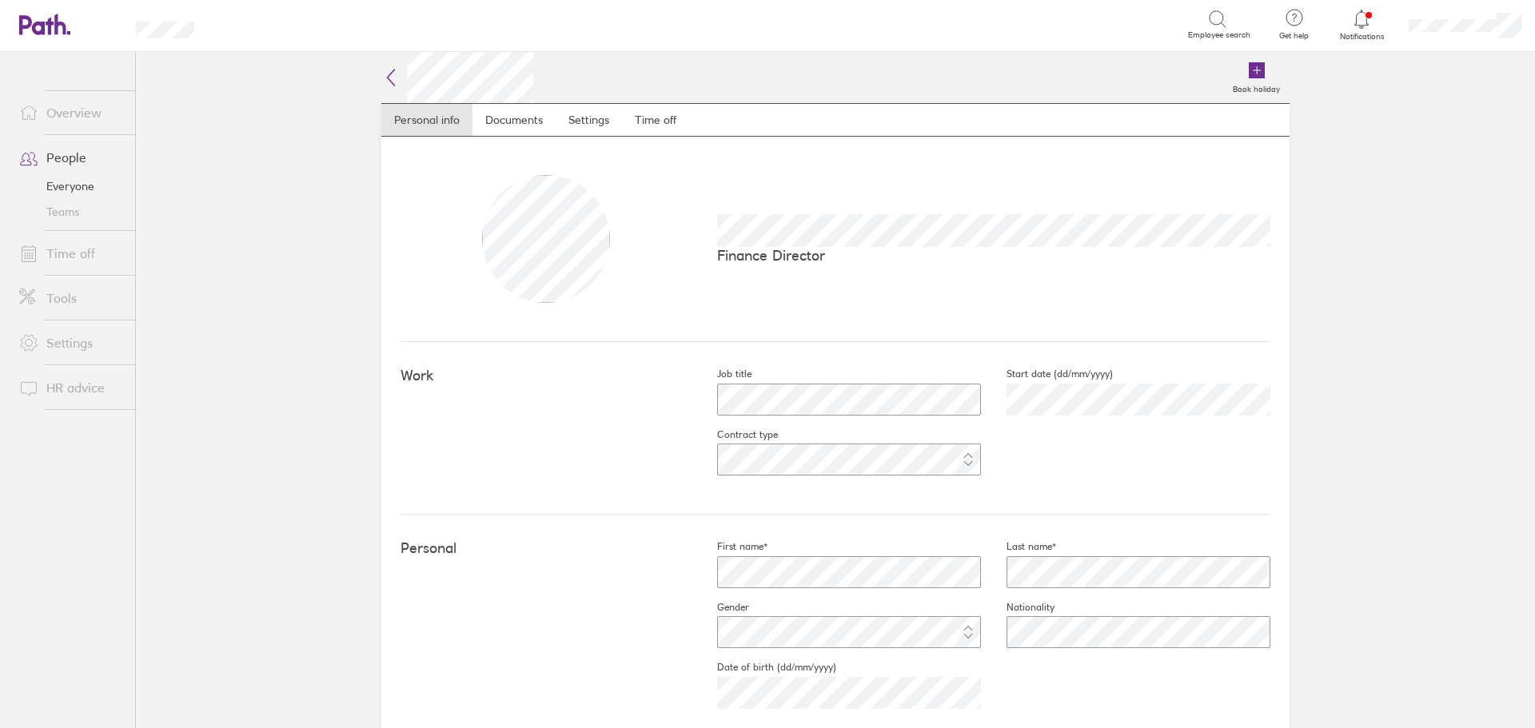
click at [76, 157] on link "People" at bounding box center [70, 158] width 129 height 32
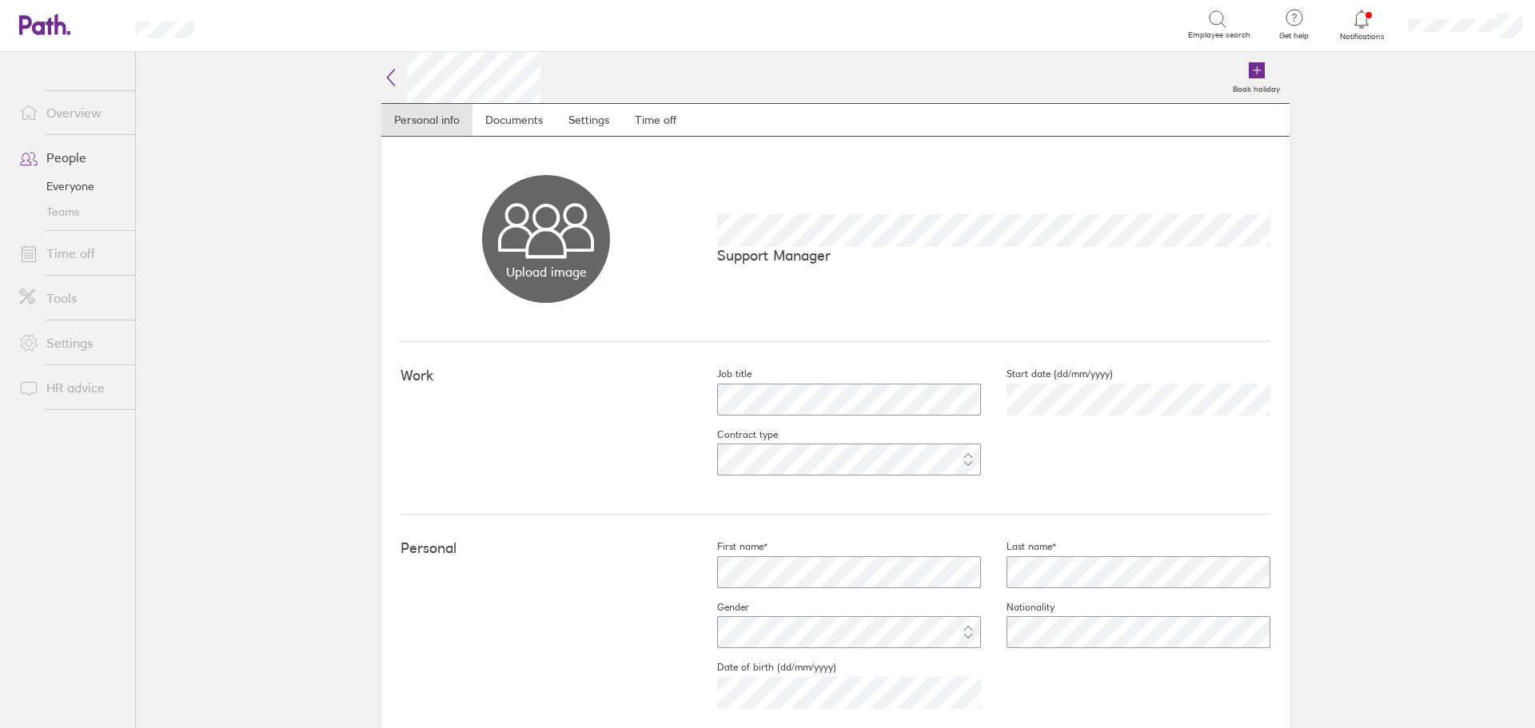
click at [1358, 20] on icon at bounding box center [1361, 19] width 19 height 19
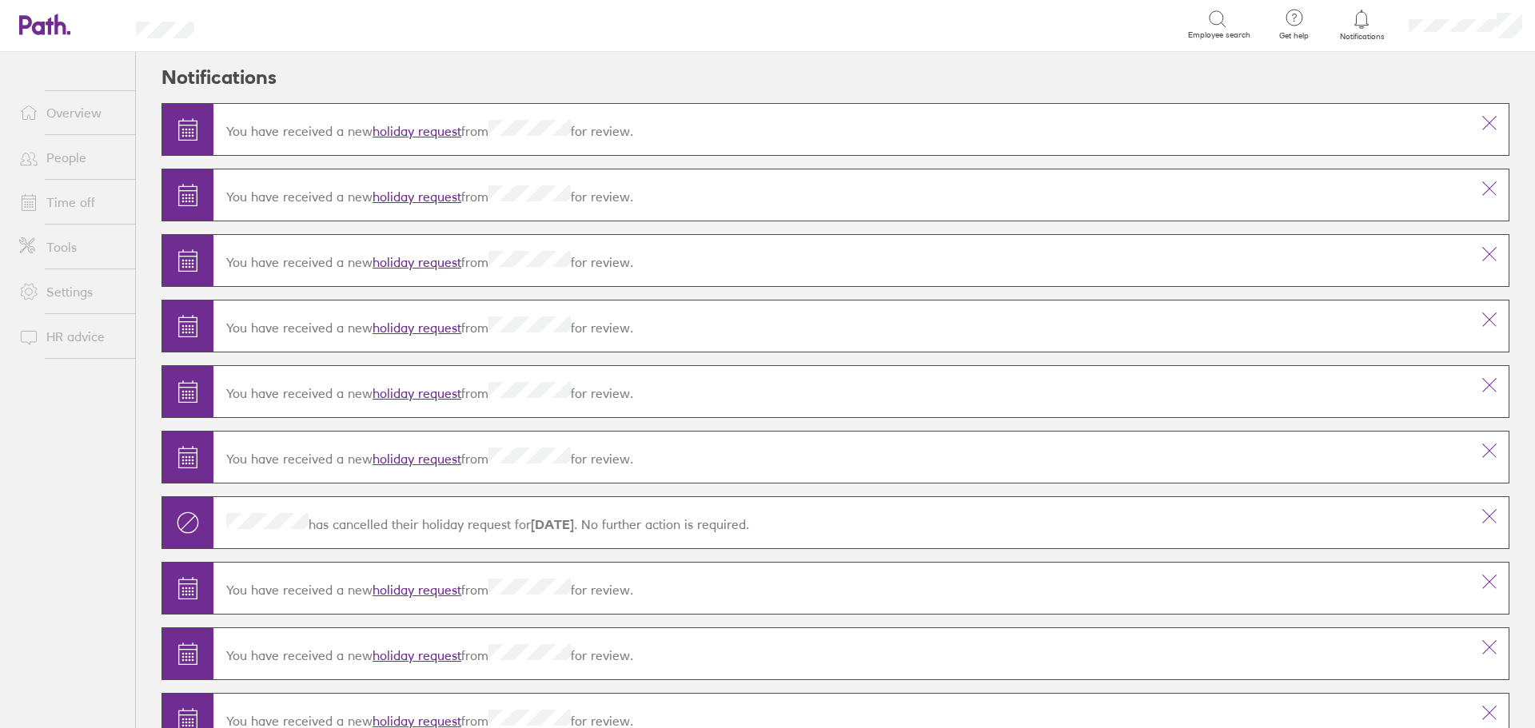
click at [83, 109] on link "Overview" at bounding box center [70, 113] width 129 height 32
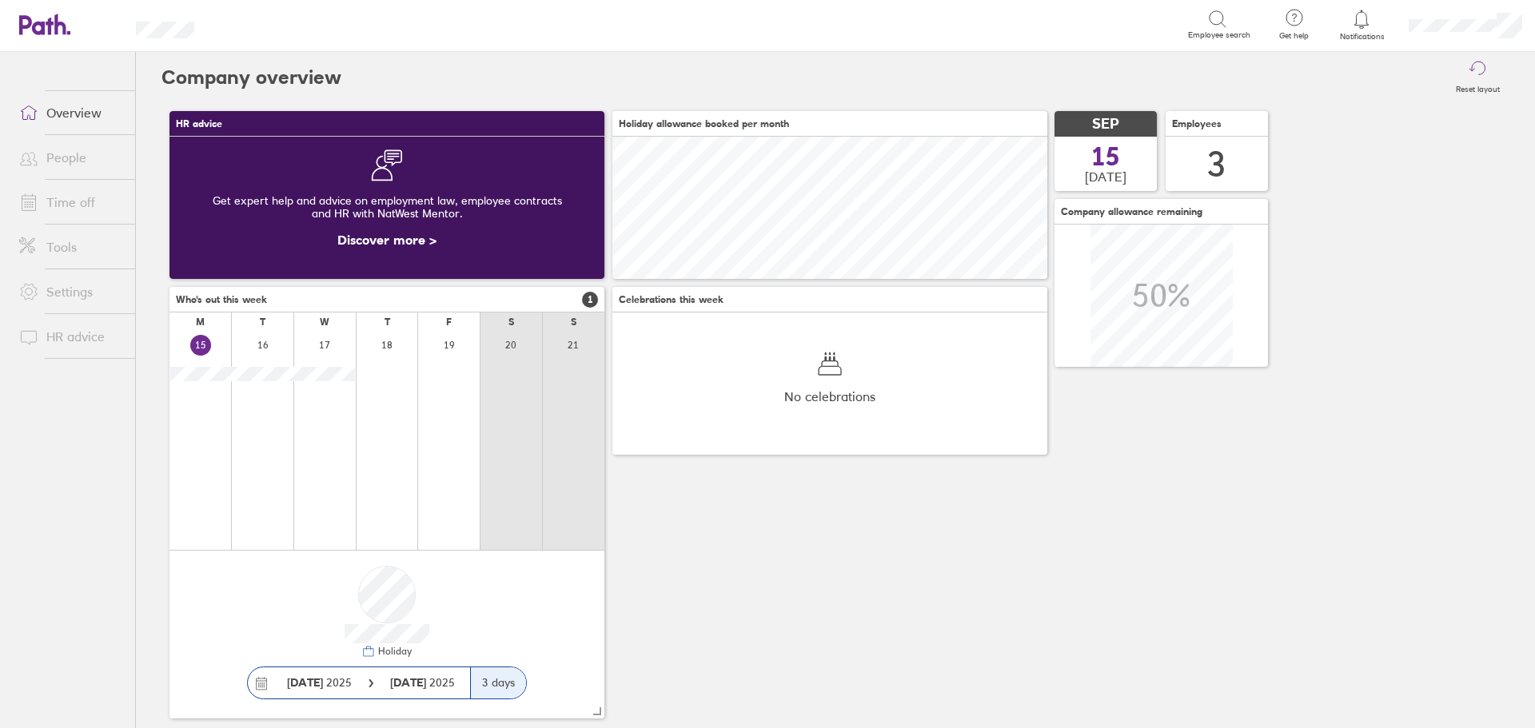
scroll to position [142, 435]
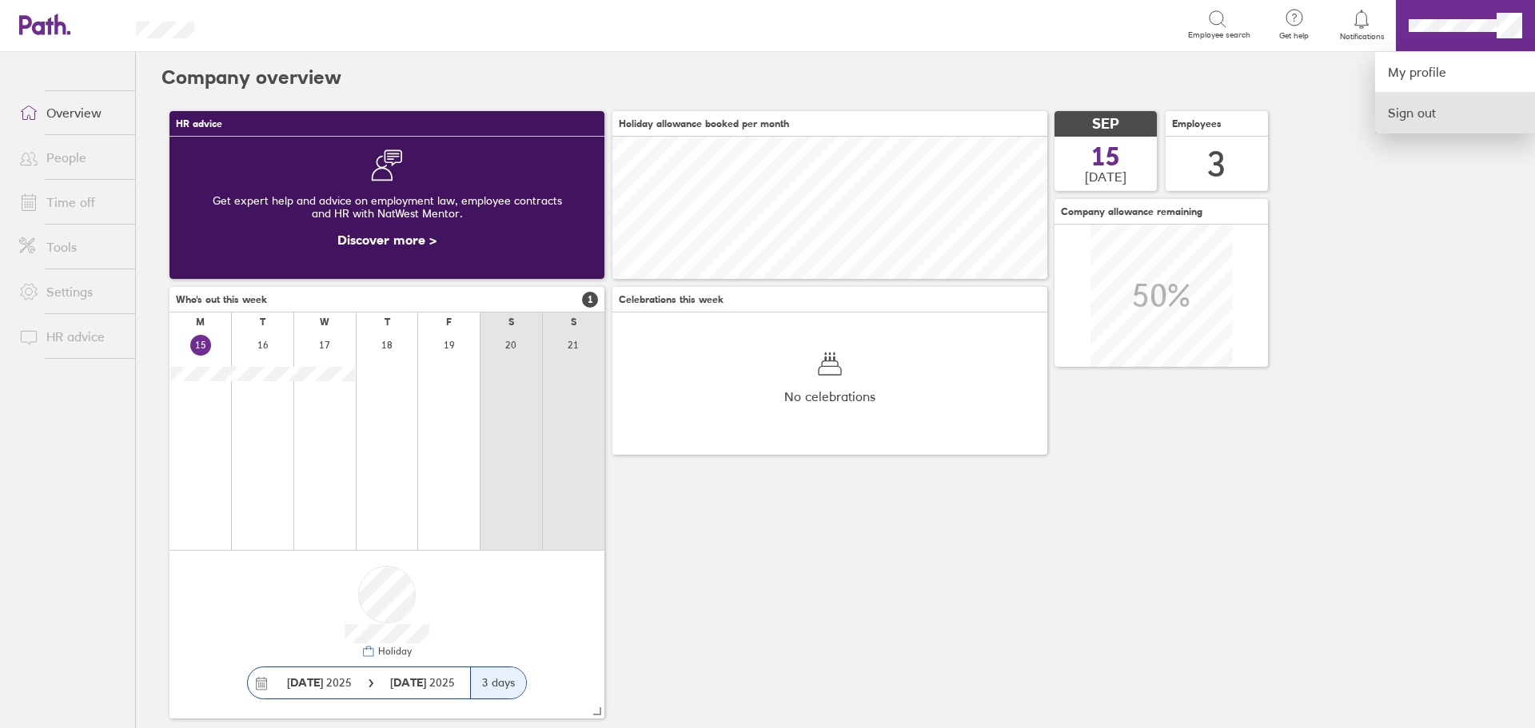
click at [1421, 110] on link "Sign out" at bounding box center [1455, 113] width 160 height 40
